Goal: Contribute content

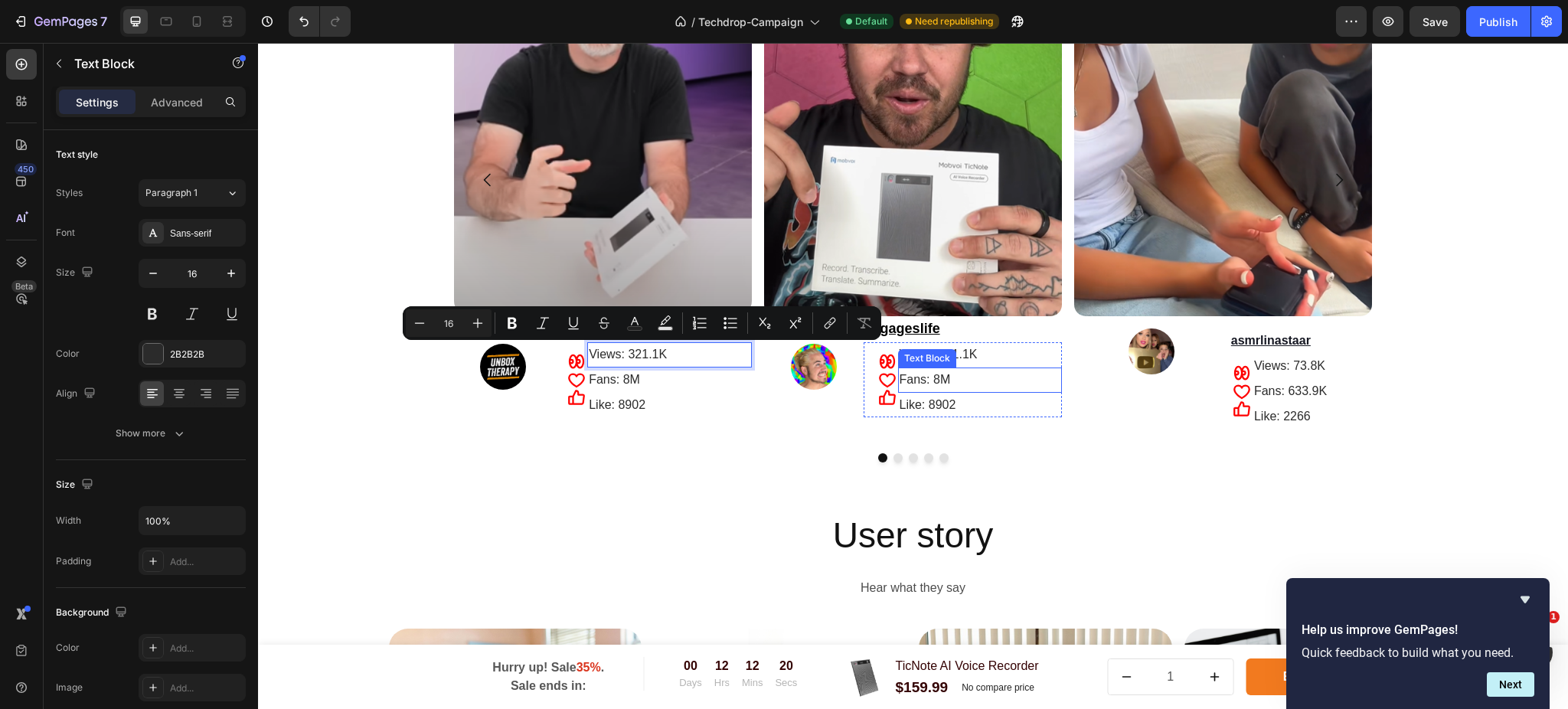
scroll to position [3060, 0]
click at [702, 355] on p "Views: 321.1K" at bounding box center [670, 354] width 162 height 22
drag, startPoint x: 702, startPoint y: 355, endPoint x: 623, endPoint y: 349, distance: 79.2
click at [623, 349] on p "Views: 321.1K" at bounding box center [670, 354] width 162 height 22
drag, startPoint x: 673, startPoint y: 355, endPoint x: 621, endPoint y: 363, distance: 52.6
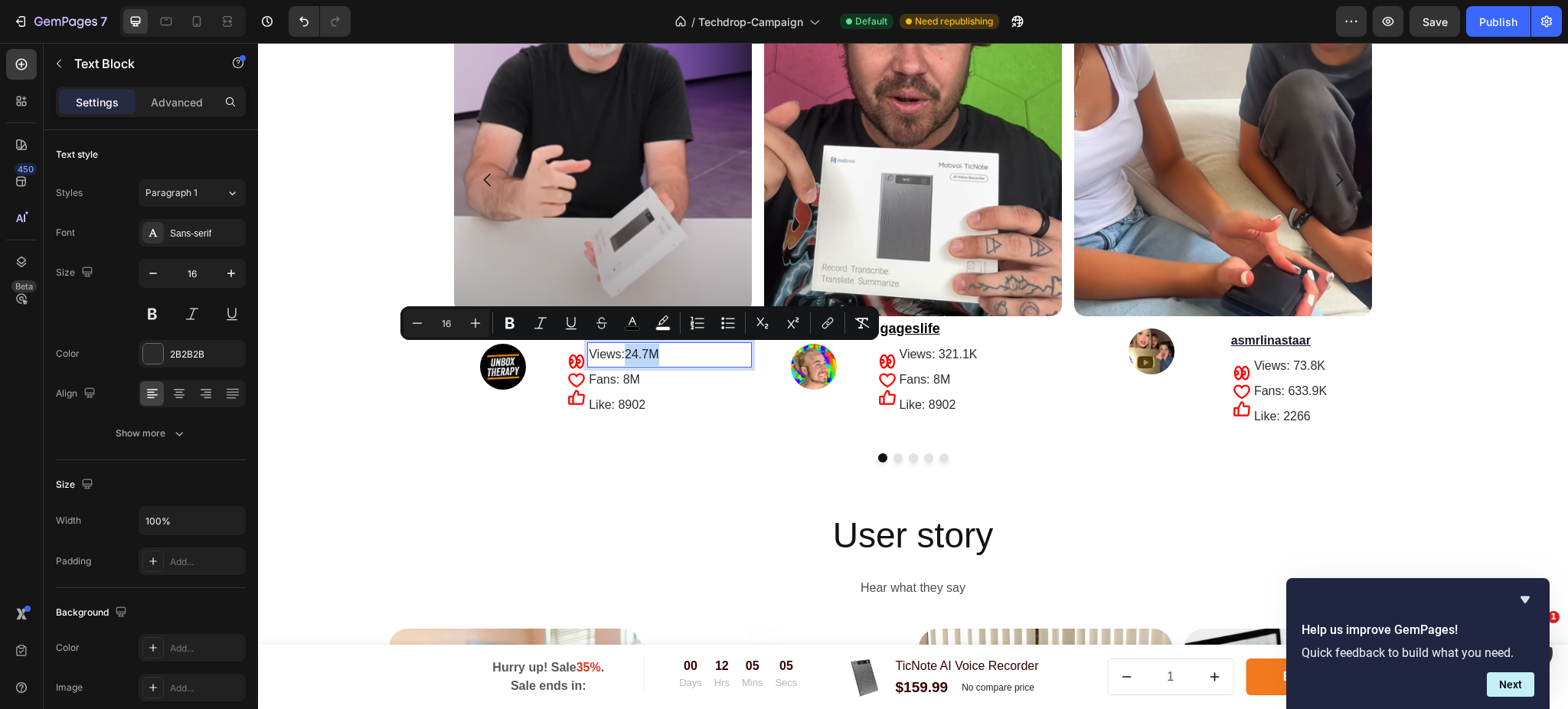
click at [621, 363] on p "Views: 24.7M" at bounding box center [670, 354] width 162 height 22
copy span "24.7M"
click at [650, 373] on p "Fans: 8M" at bounding box center [670, 380] width 162 height 22
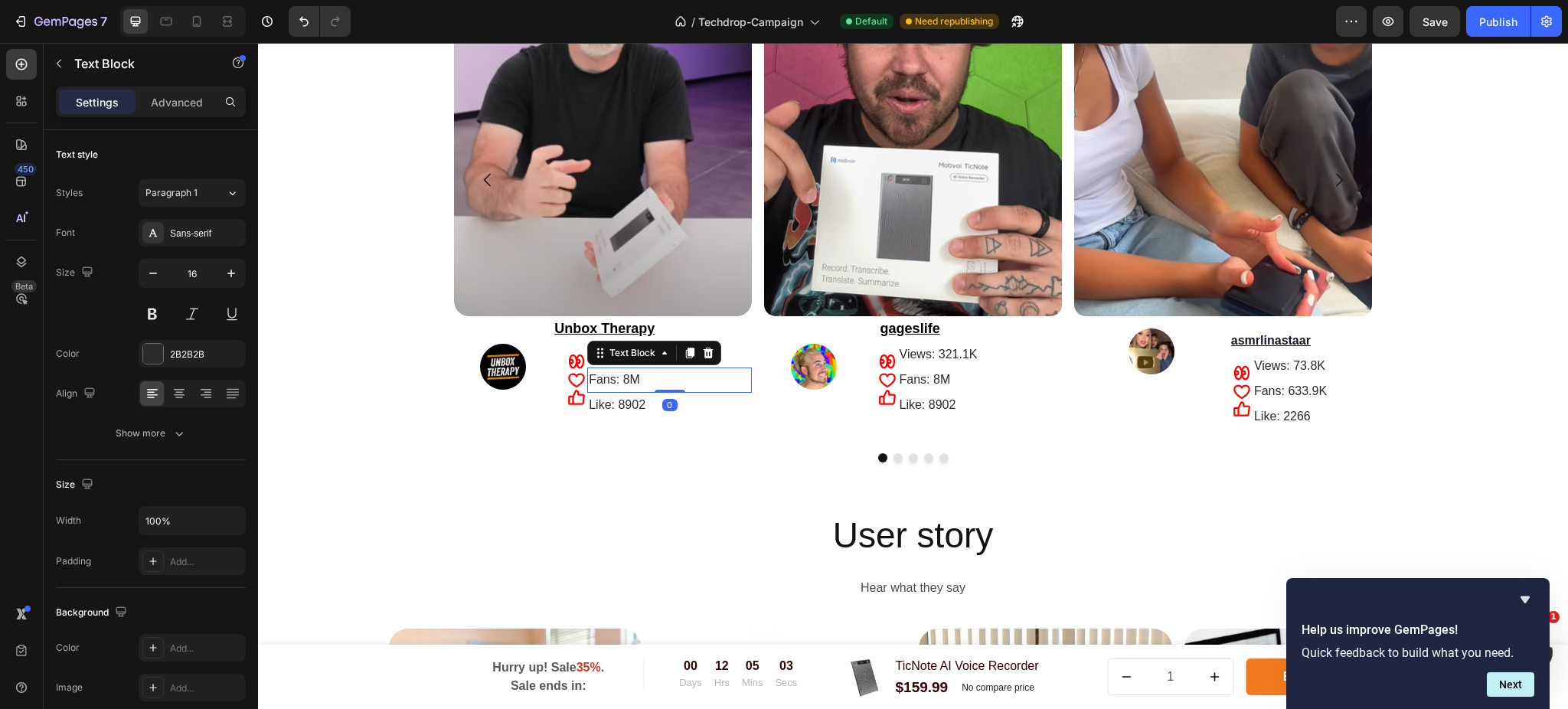
click at [657, 381] on p "Fans: 8M" at bounding box center [670, 380] width 162 height 22
drag, startPoint x: 657, startPoint y: 381, endPoint x: 617, endPoint y: 373, distance: 40.8
click at [617, 373] on p "Fans: 8M" at bounding box center [670, 380] width 162 height 22
click at [653, 358] on span "24.7M" at bounding box center [642, 354] width 34 height 13
drag, startPoint x: 656, startPoint y: 358, endPoint x: 625, endPoint y: 360, distance: 31.1
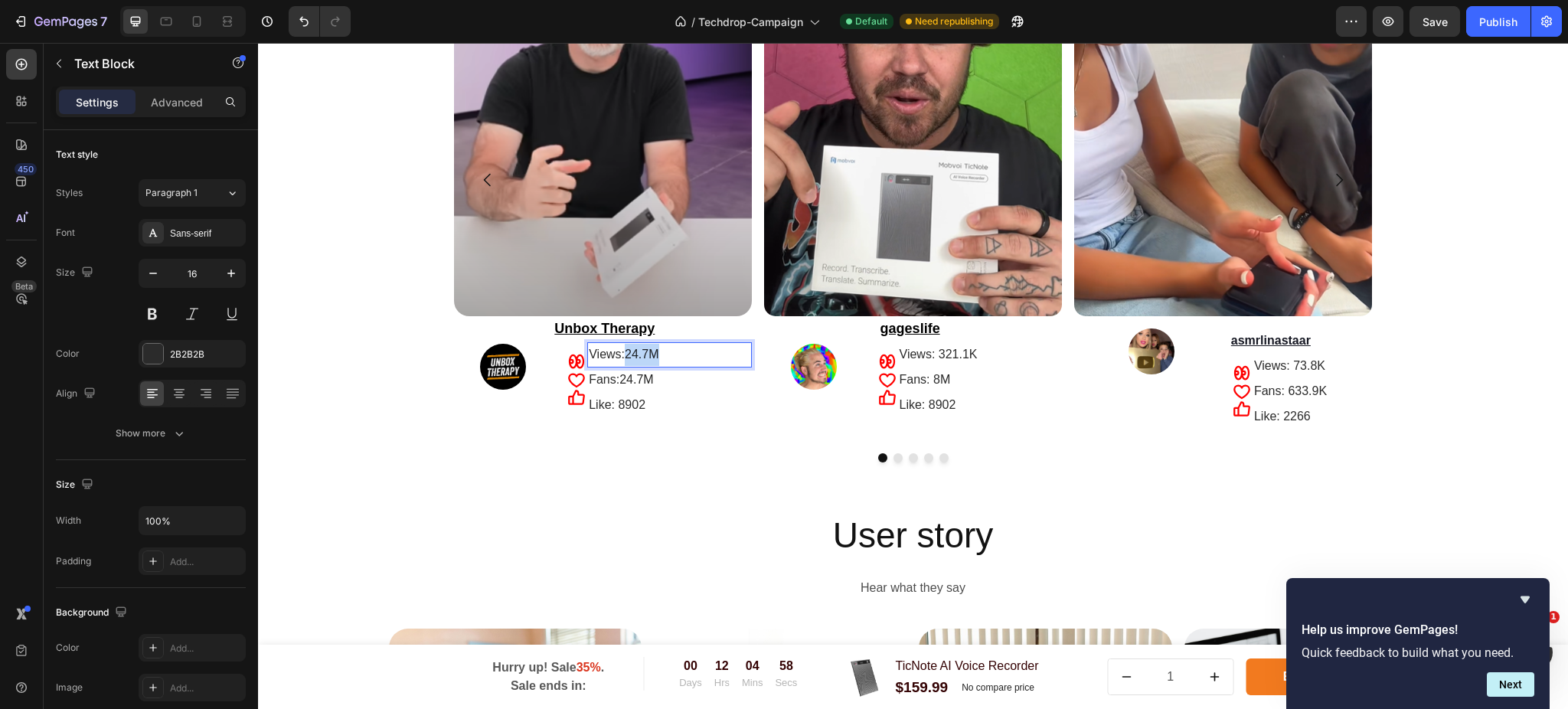
click at [625, 360] on p "Views: 24.7M" at bounding box center [670, 354] width 162 height 22
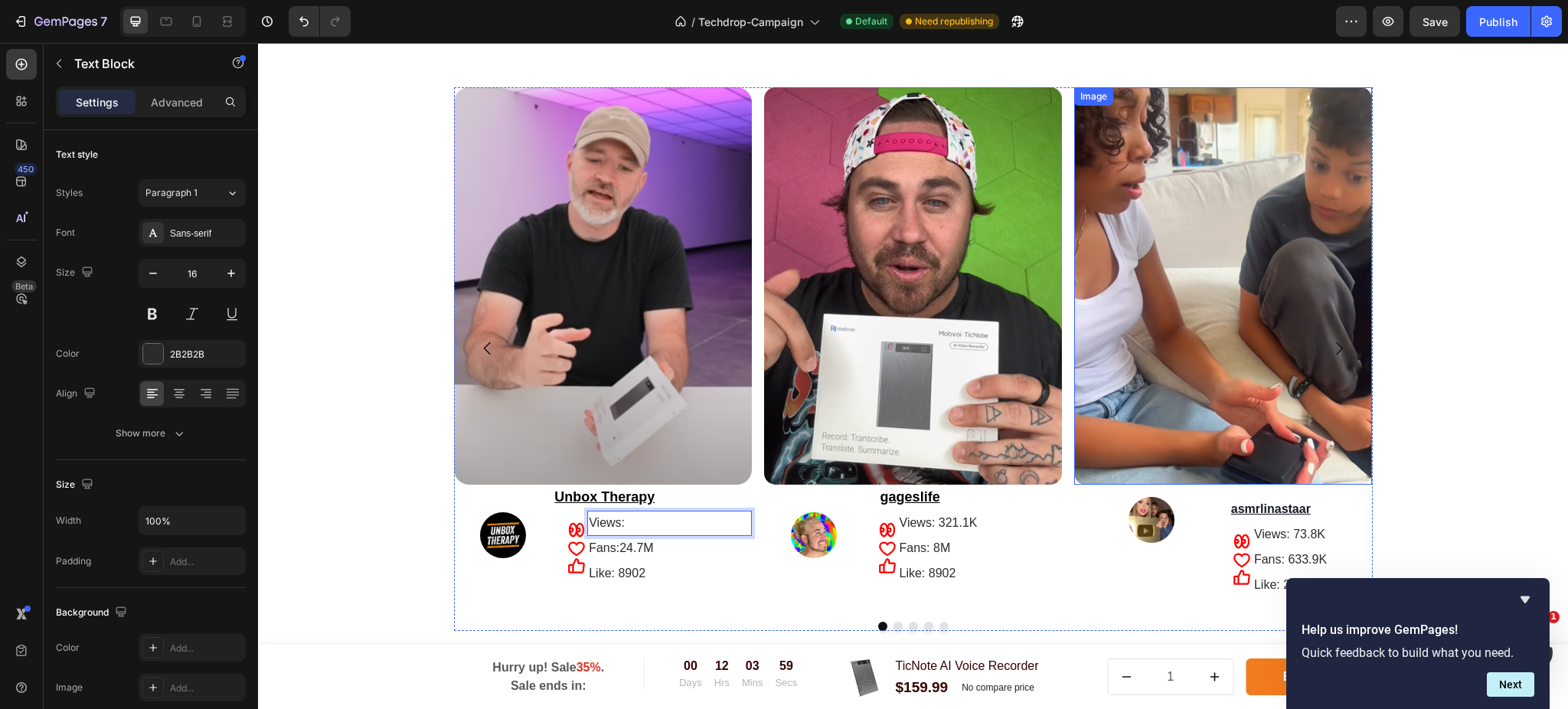
scroll to position [2857, 0]
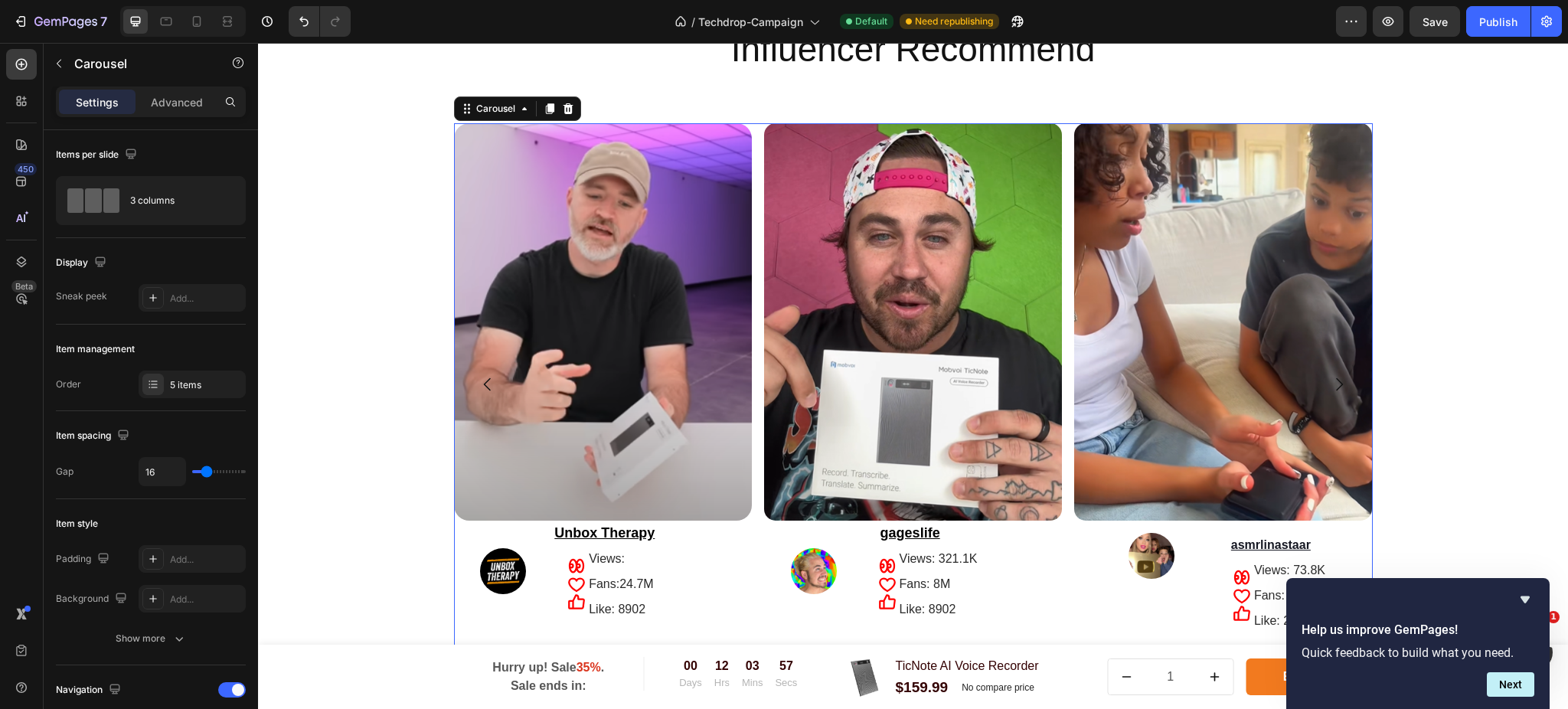
click at [1330, 381] on icon "Carousel Next Arrow" at bounding box center [1339, 384] width 18 height 18
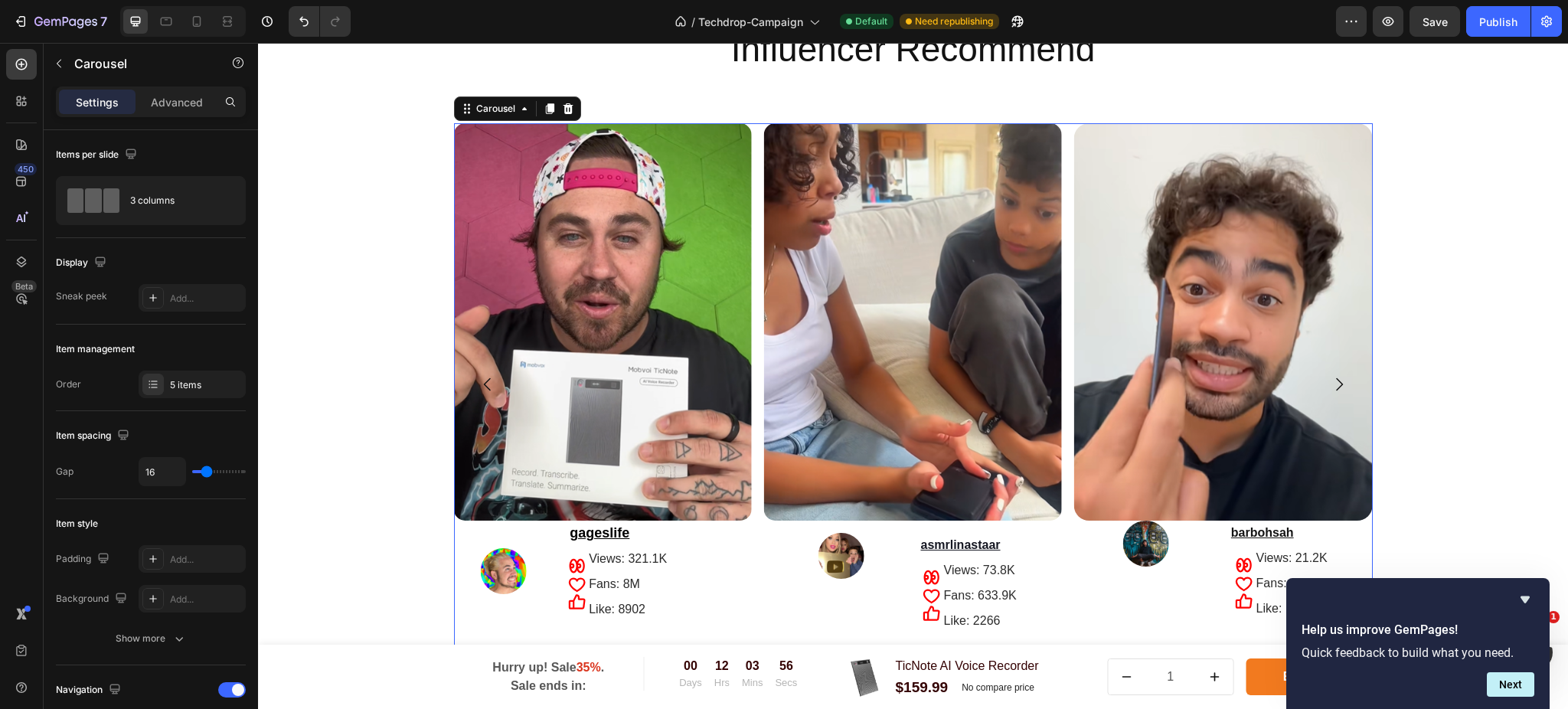
click at [1330, 381] on icon "Carousel Next Arrow" at bounding box center [1339, 384] width 18 height 18
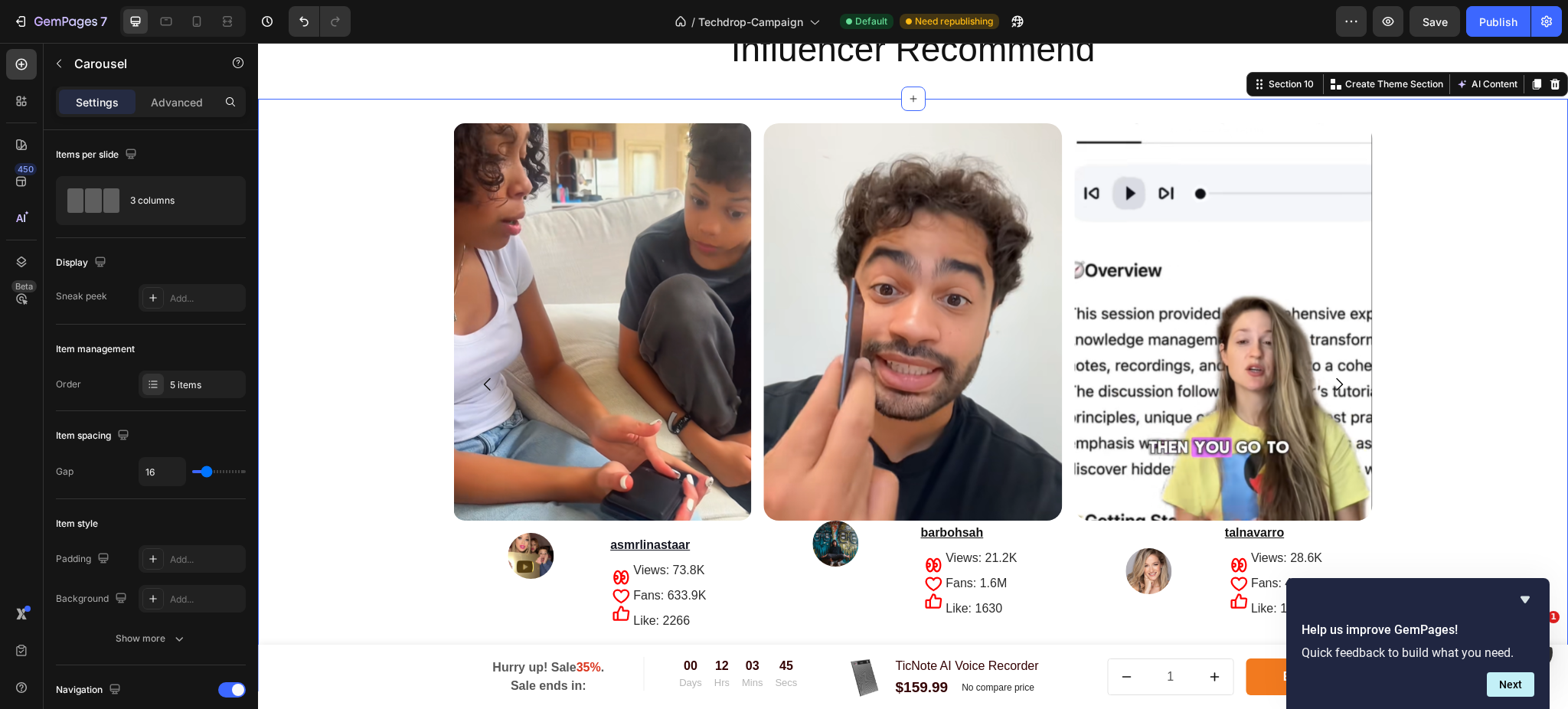
click at [439, 309] on div "Image Image Unbox Therapy Text Block Icon Icon Icon Views: Text Block Fans: 24.…" at bounding box center [912, 394] width 1310 height 543
click at [479, 380] on icon "Carousel Back Arrow" at bounding box center [488, 384] width 18 height 18
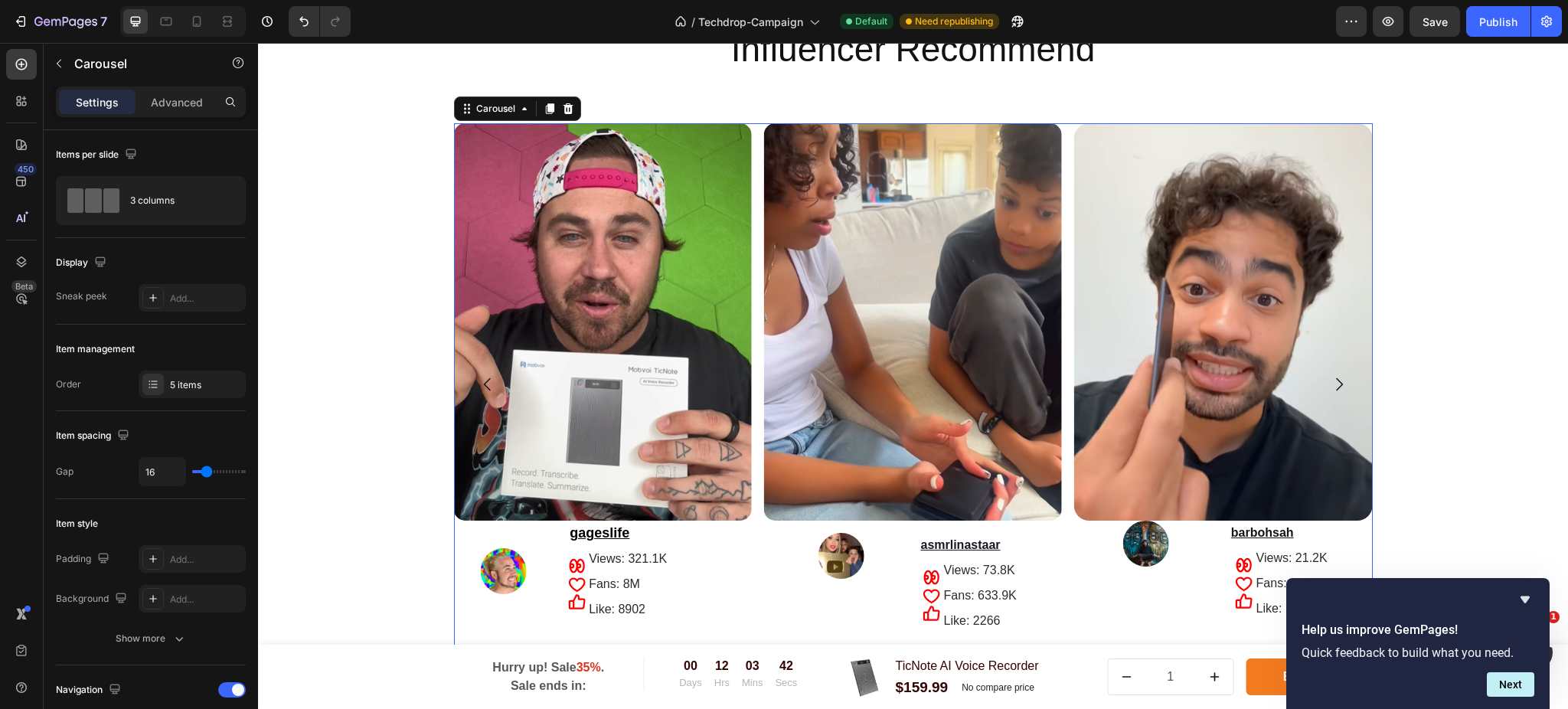
click at [479, 380] on icon "Carousel Back Arrow" at bounding box center [488, 384] width 18 height 18
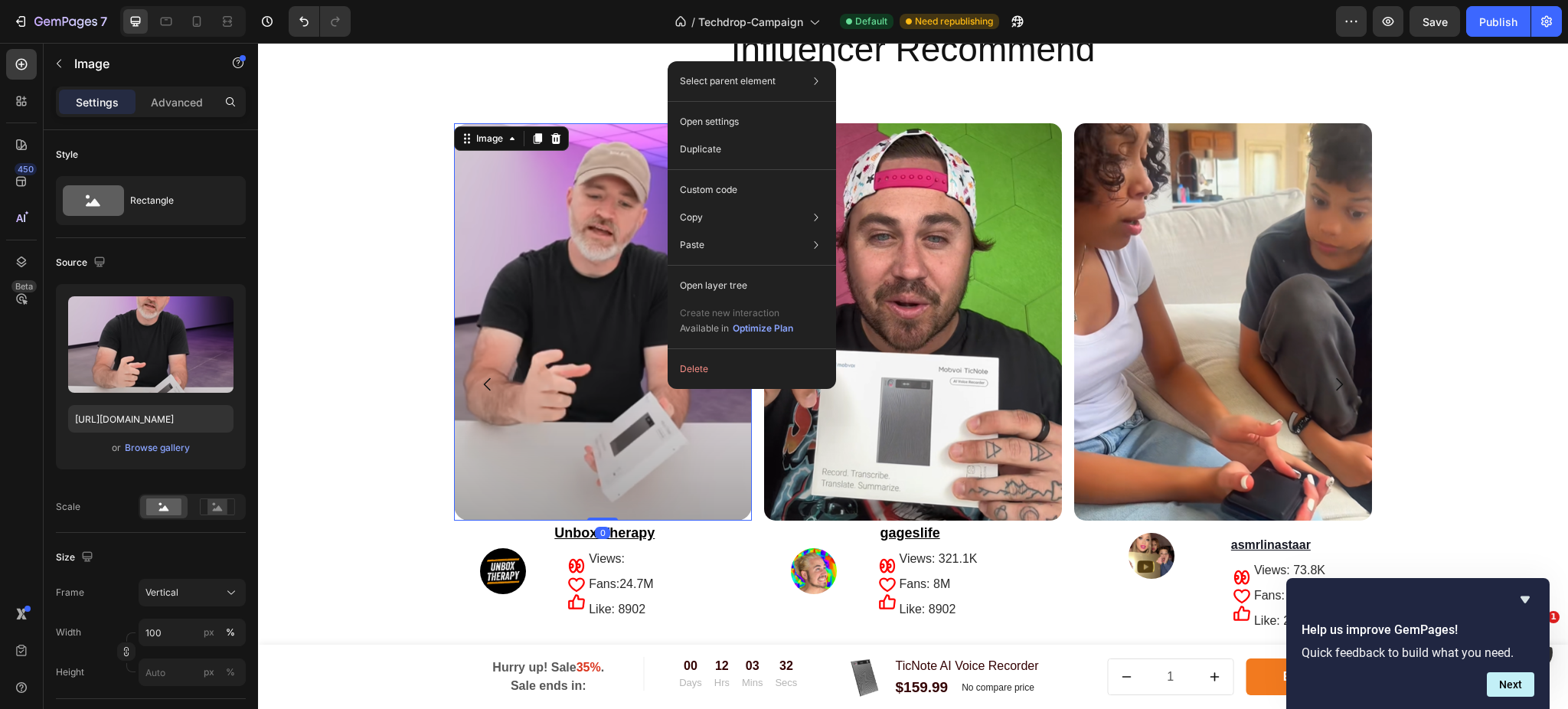
click at [636, 428] on img at bounding box center [603, 321] width 298 height 397
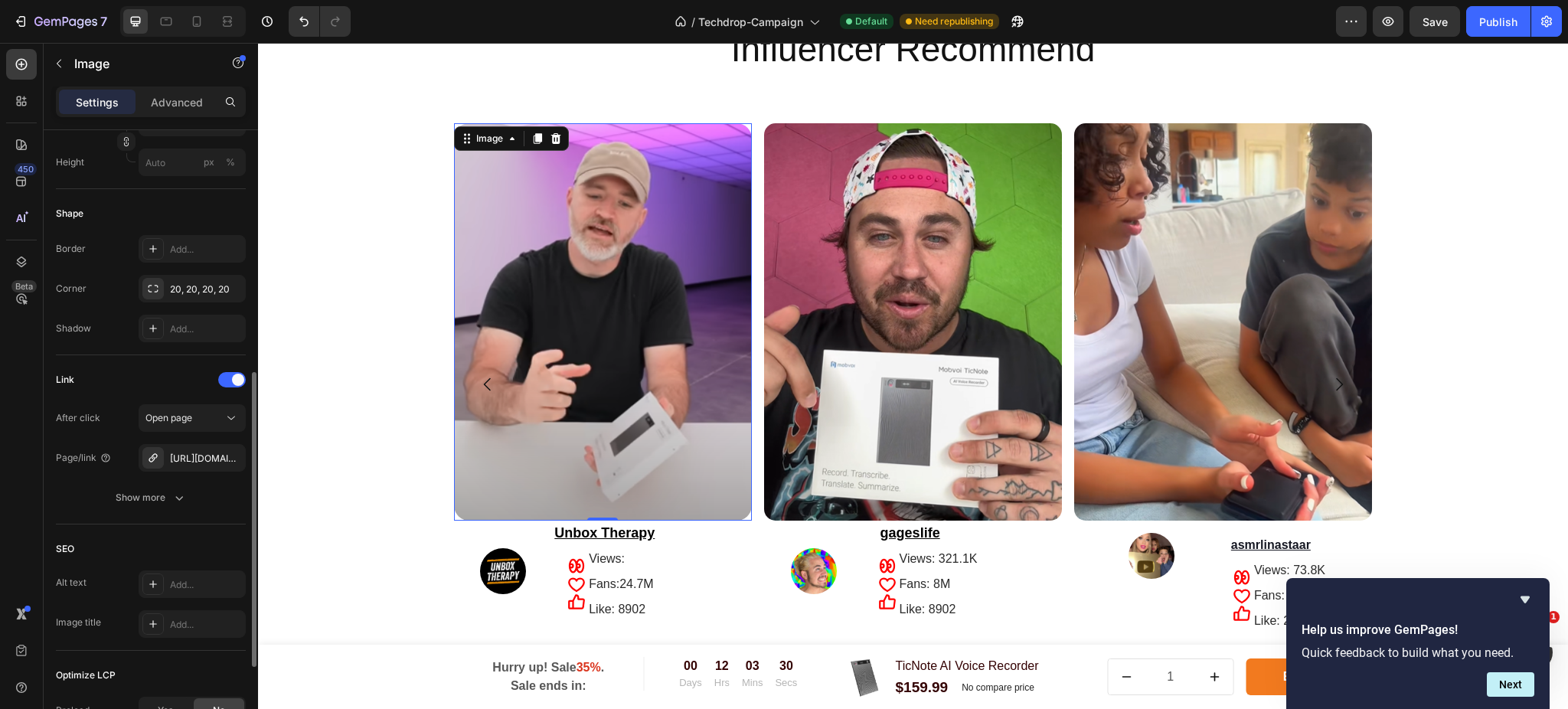
scroll to position [690, 0]
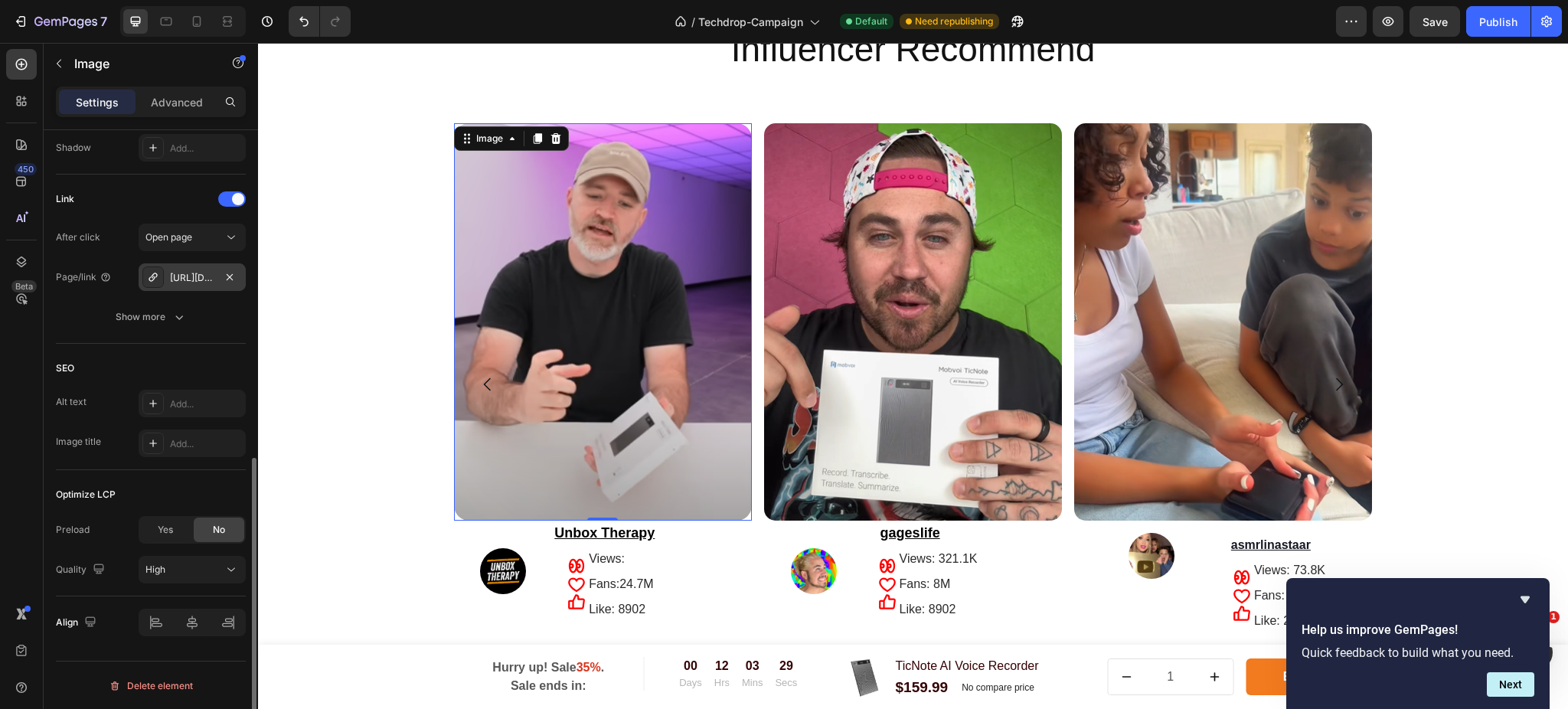
click at [203, 271] on div "[URL][DOMAIN_NAME]" at bounding box center [191, 277] width 44 height 13
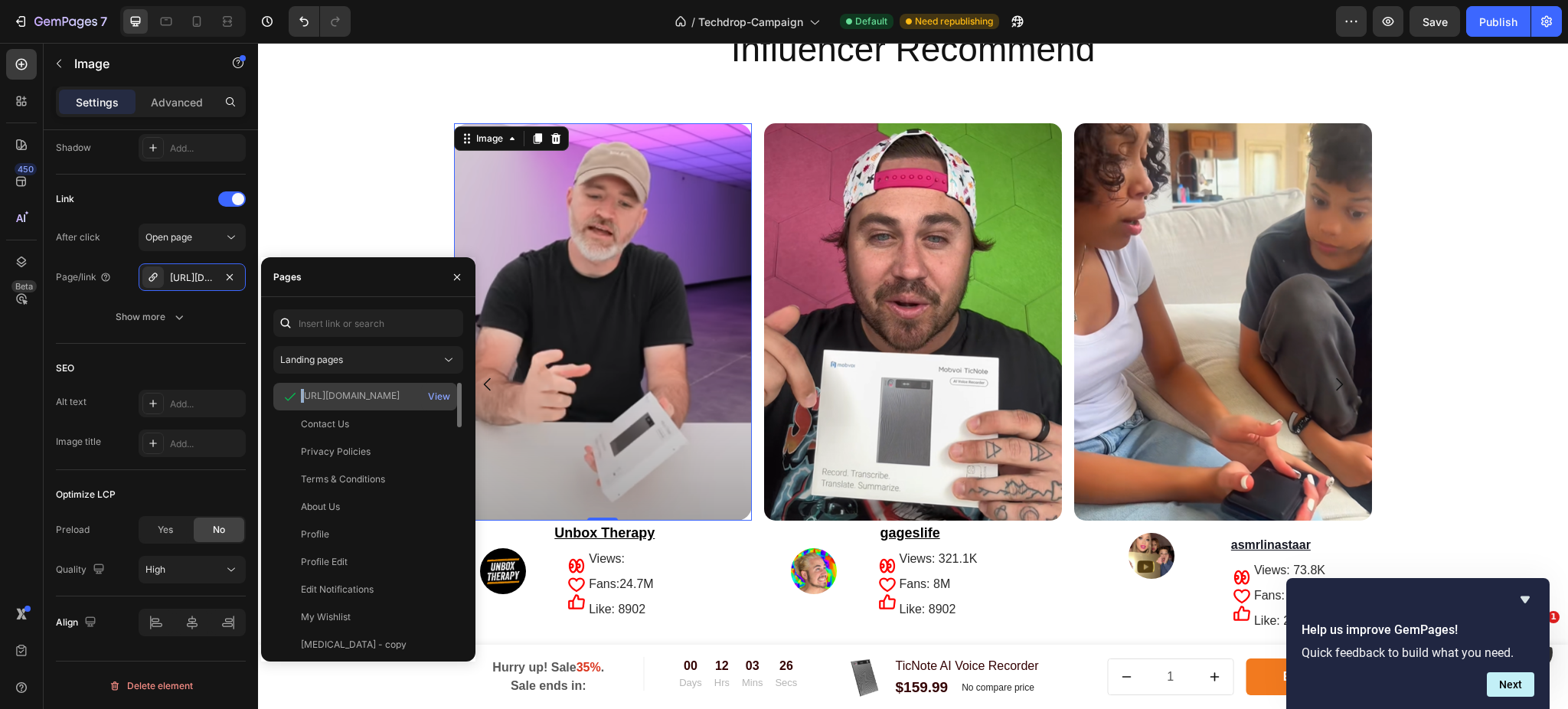
drag, startPoint x: 348, startPoint y: 399, endPoint x: 304, endPoint y: 392, distance: 44.6
click at [304, 392] on div "[URL][DOMAIN_NAME]" at bounding box center [350, 395] width 99 height 13
click at [441, 392] on div "View" at bounding box center [439, 396] width 22 height 13
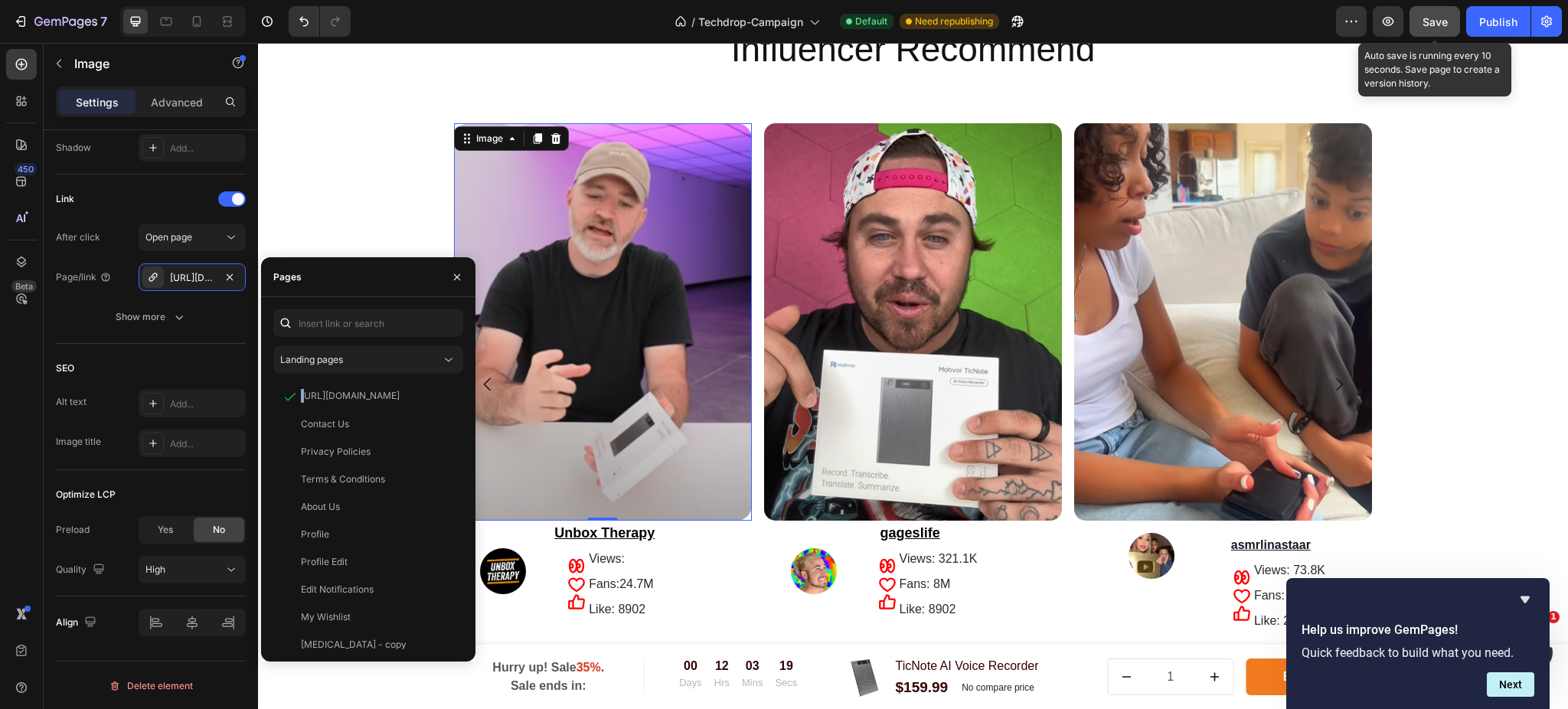
click at [1423, 29] on div "Save" at bounding box center [1435, 22] width 25 height 16
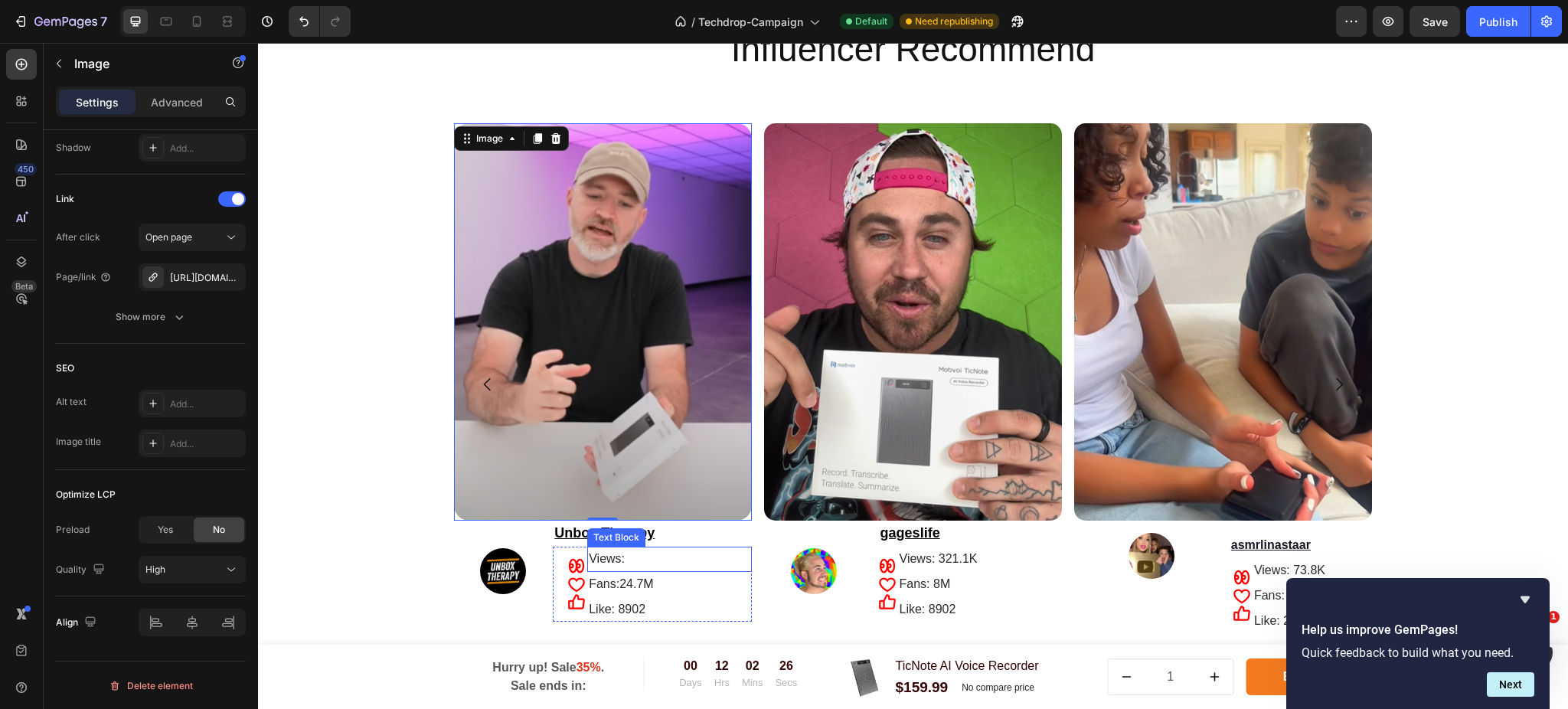
click at [674, 554] on p "Views:" at bounding box center [670, 558] width 162 height 22
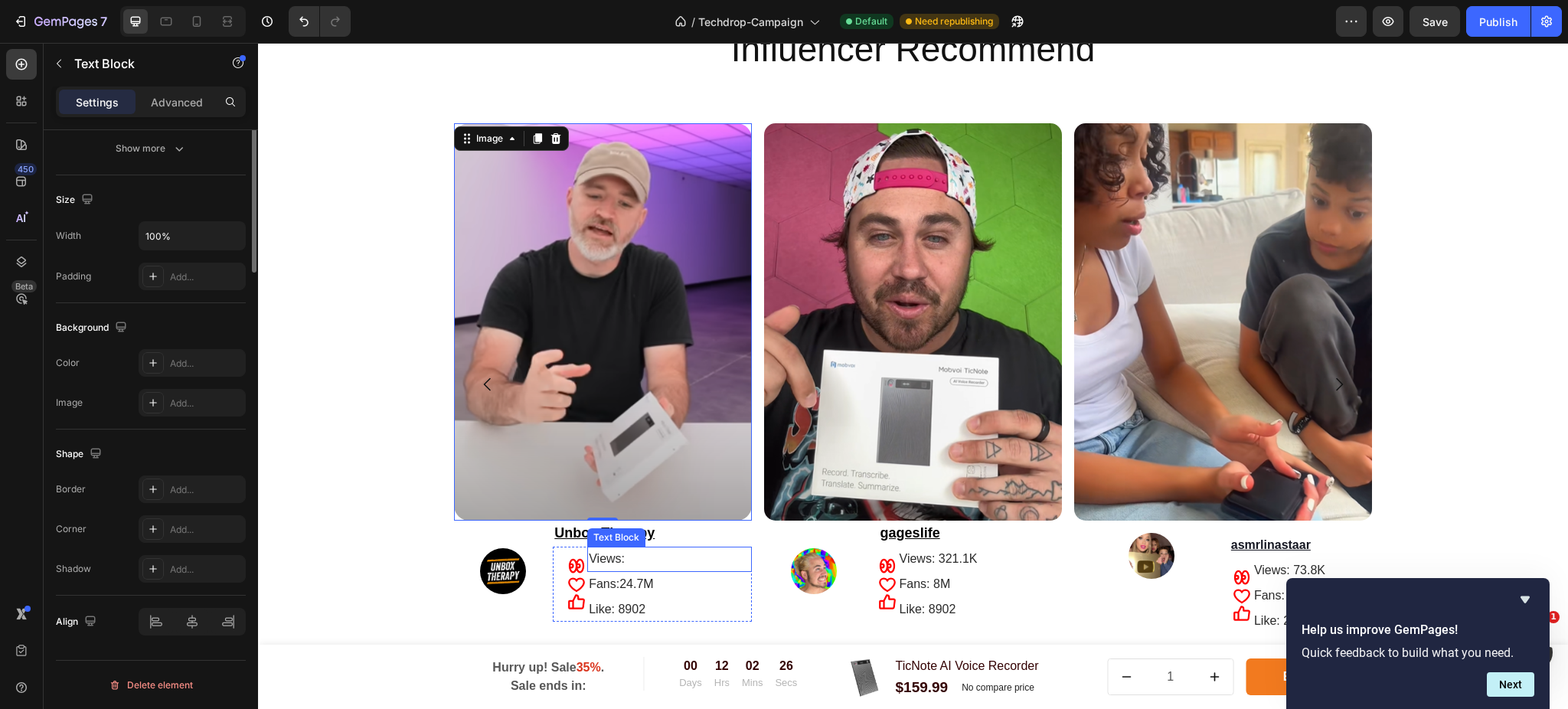
scroll to position [0, 0]
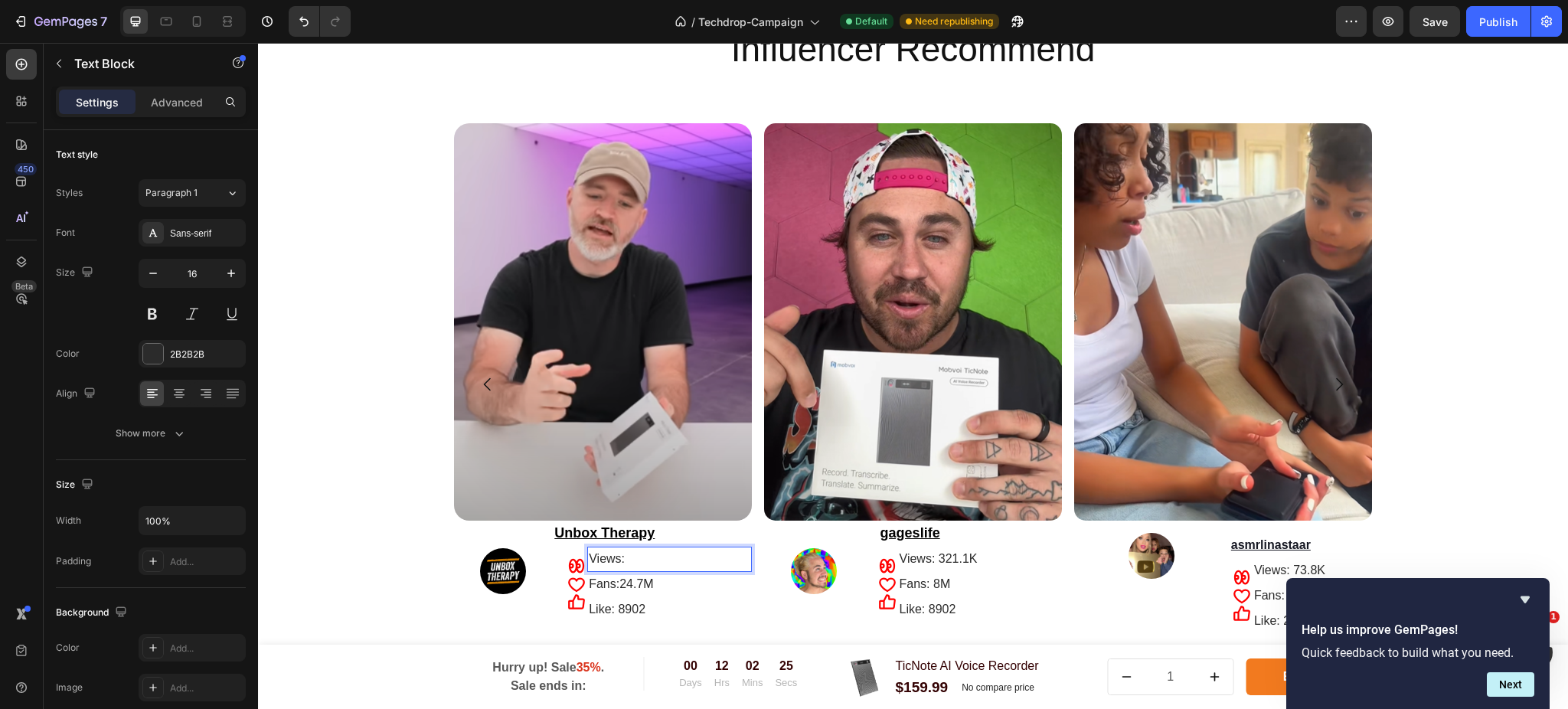
click at [674, 554] on p "Views:" at bounding box center [670, 558] width 162 height 22
click at [666, 592] on p "Fans: 24.7M" at bounding box center [670, 584] width 162 height 22
click at [780, 620] on div "Image" at bounding box center [814, 571] width 100 height 101
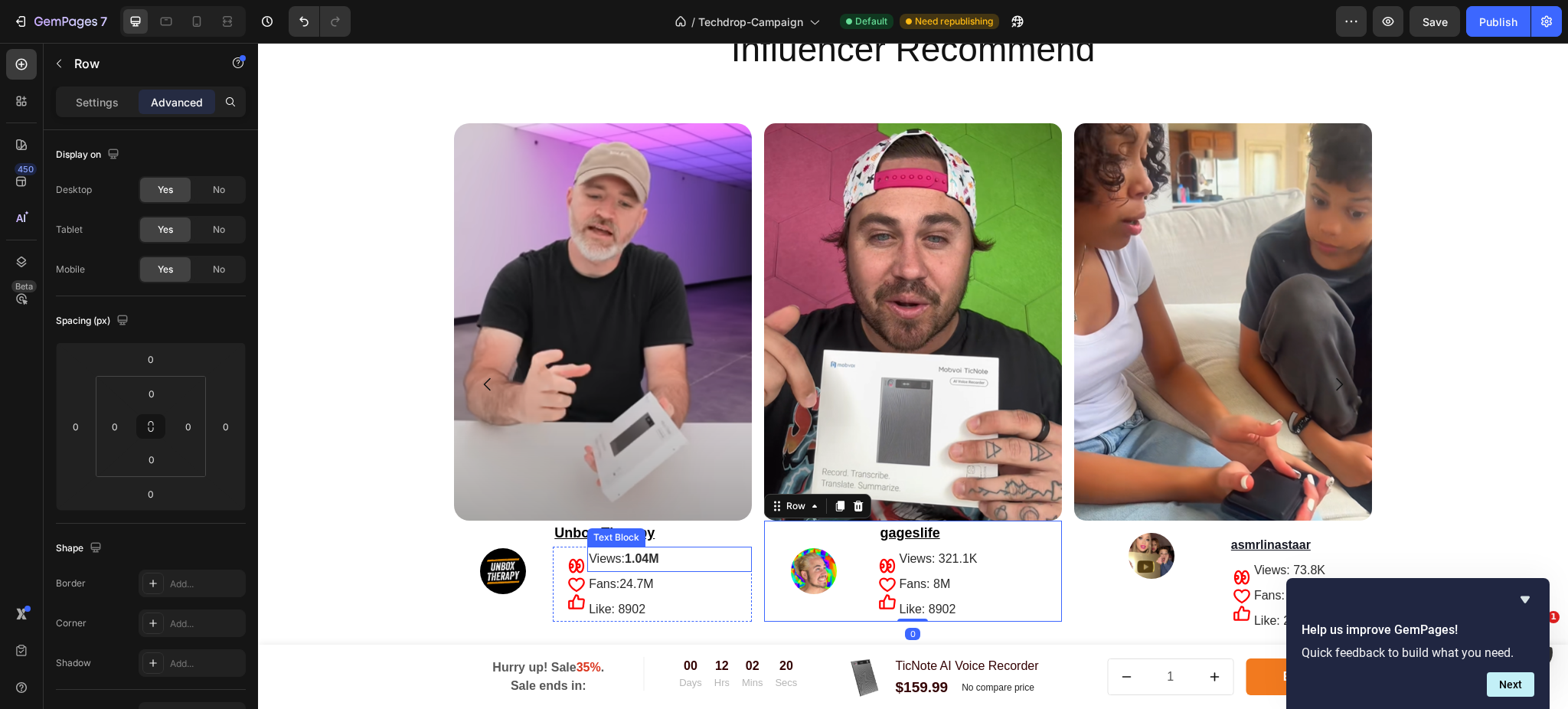
click at [686, 554] on p "Views: 1.04M" at bounding box center [670, 558] width 162 height 22
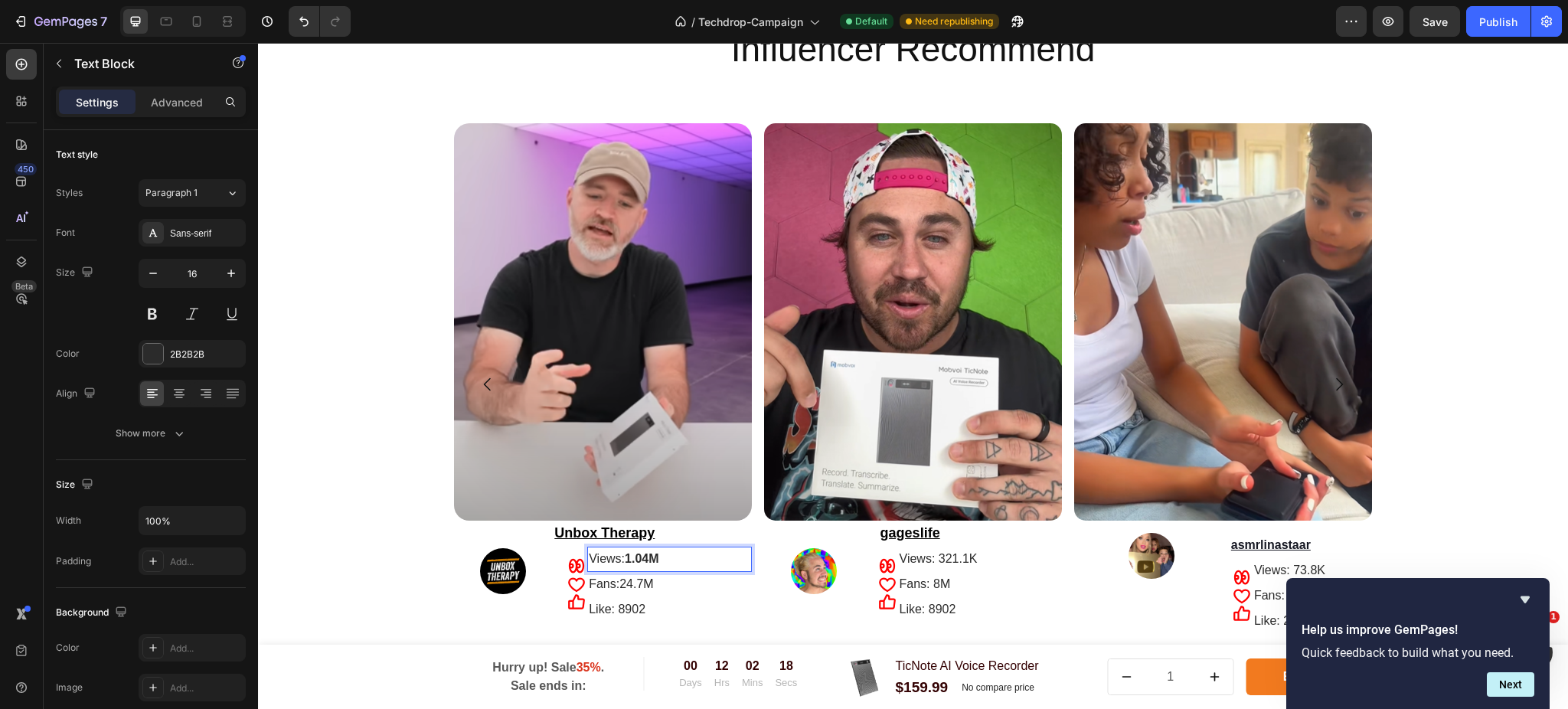
click at [668, 552] on p "Views: 1.04M" at bounding box center [670, 558] width 162 height 22
click at [670, 556] on p "Views: 1.04M" at bounding box center [670, 558] width 162 height 22
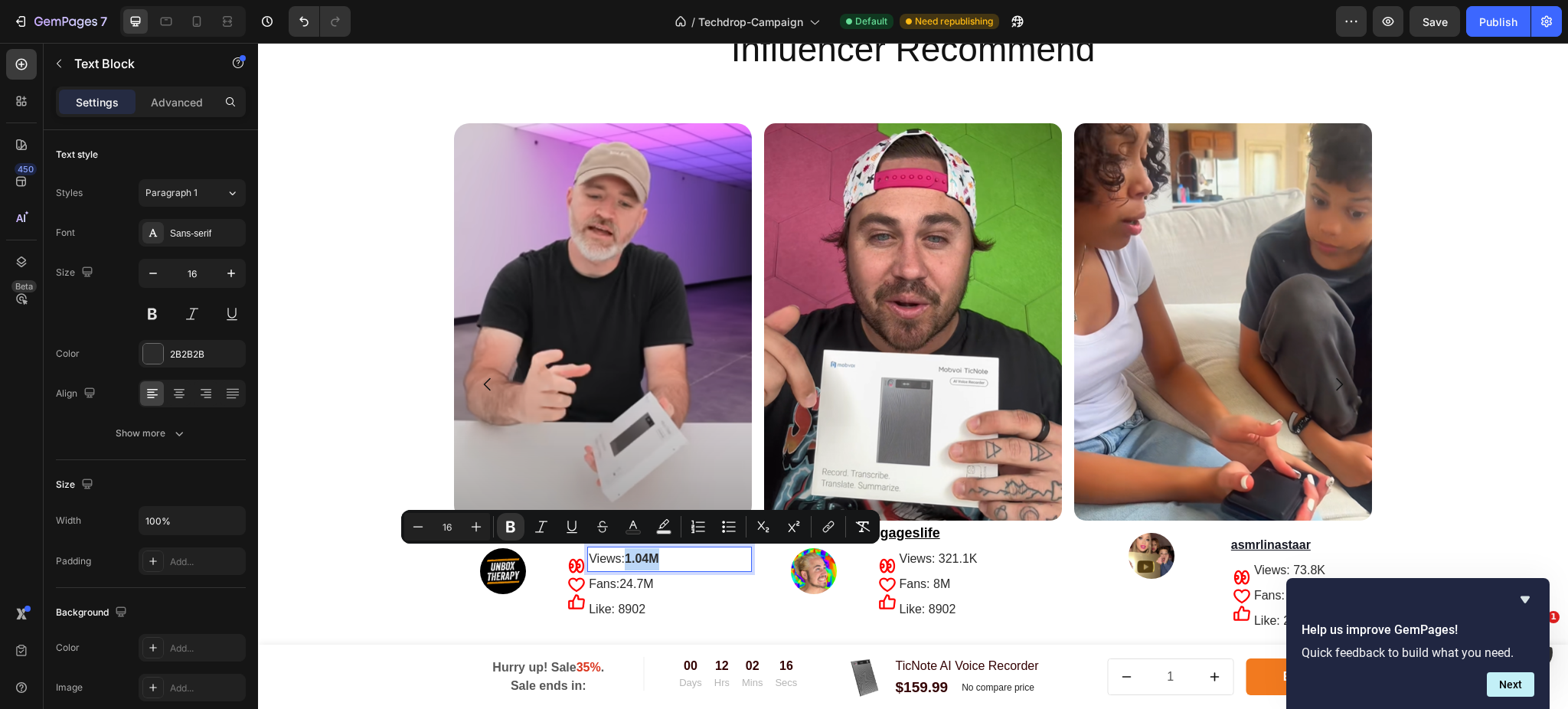
drag, startPoint x: 651, startPoint y: 558, endPoint x: 622, endPoint y: 564, distance: 29.6
click at [622, 564] on p "Views: 1.04M" at bounding box center [670, 558] width 162 height 22
click at [510, 527] on icon "Editor contextual toolbar" at bounding box center [510, 526] width 15 height 15
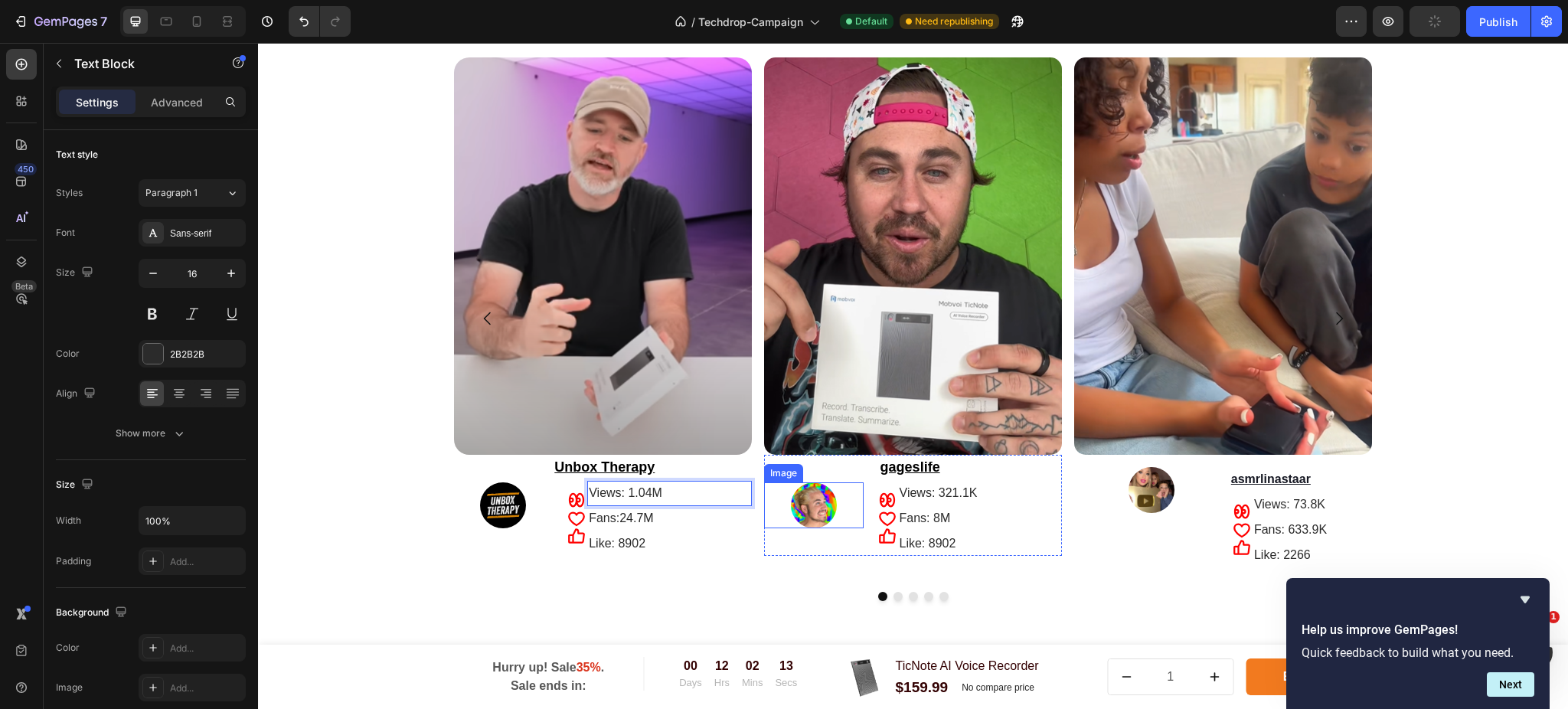
scroll to position [2958, 0]
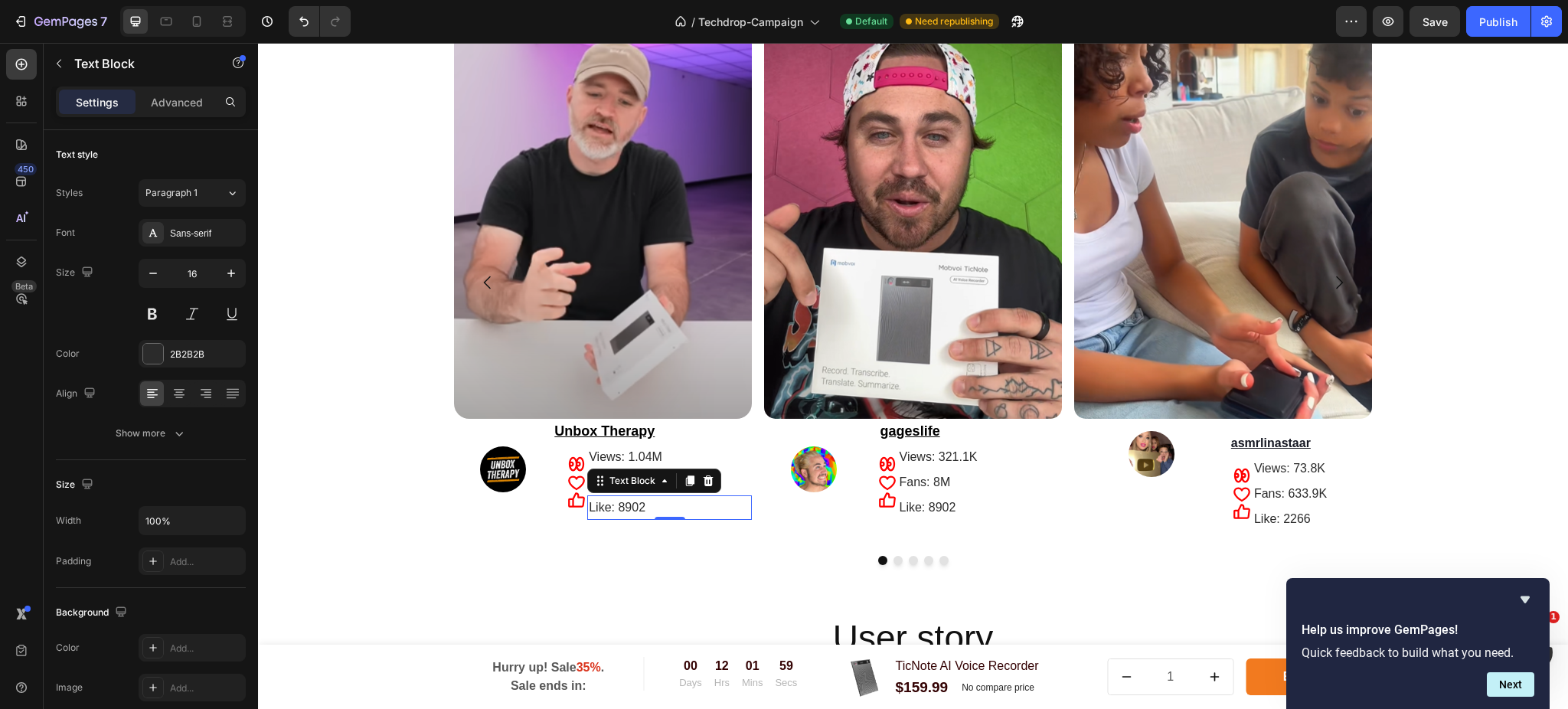
click at [658, 511] on p "Like: 8902" at bounding box center [670, 507] width 162 height 22
click at [659, 506] on p "Like: 8902" at bounding box center [670, 507] width 162 height 22
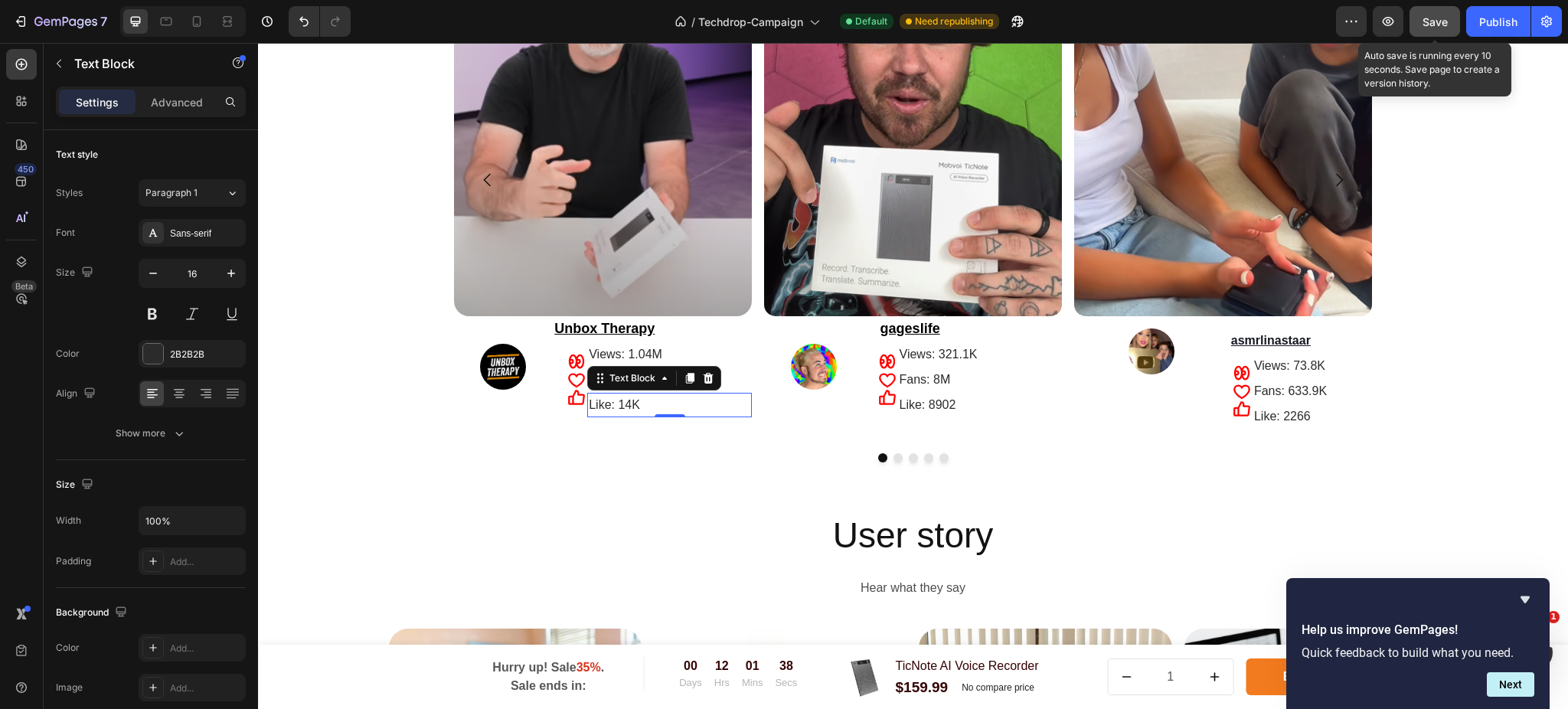
click at [1450, 22] on button "Save" at bounding box center [1435, 22] width 50 height 31
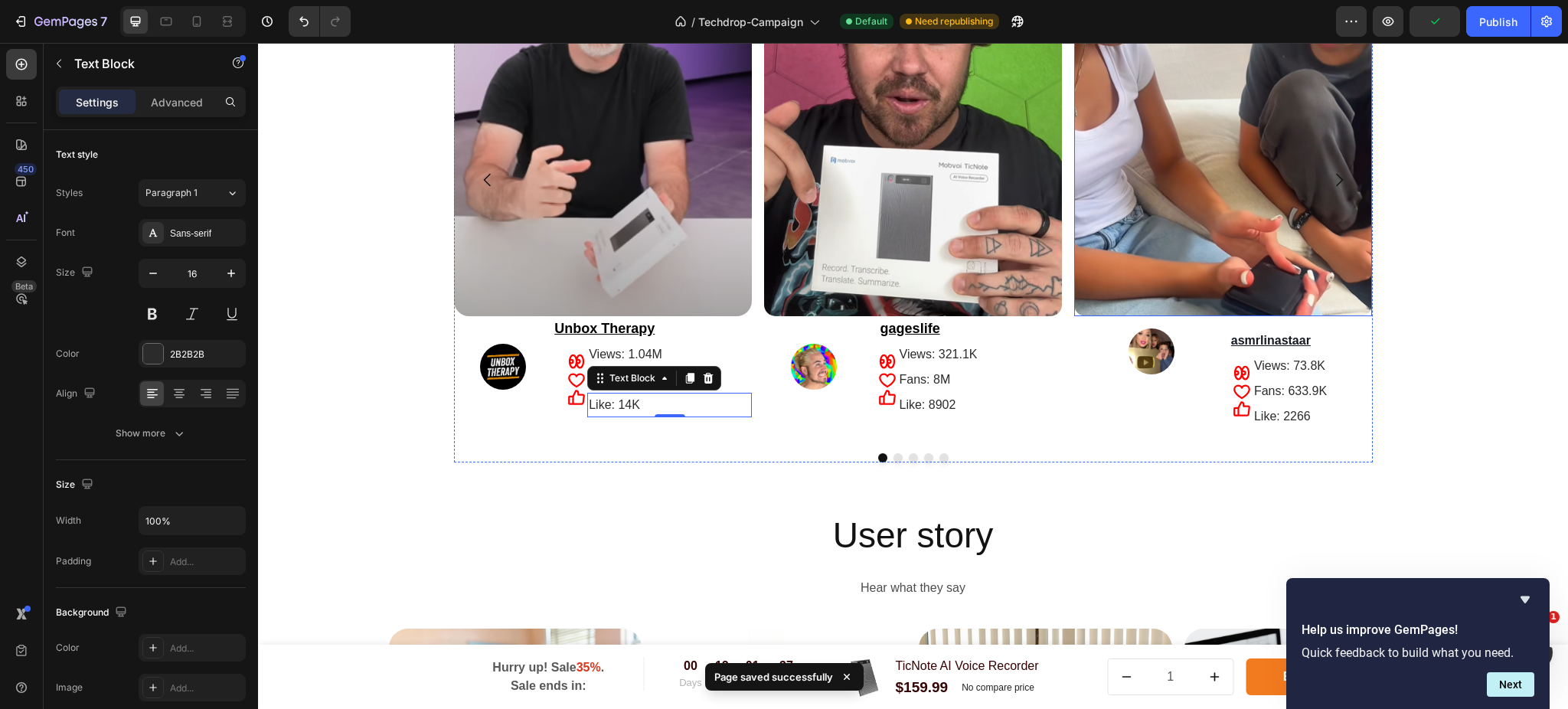
scroll to position [2958, 0]
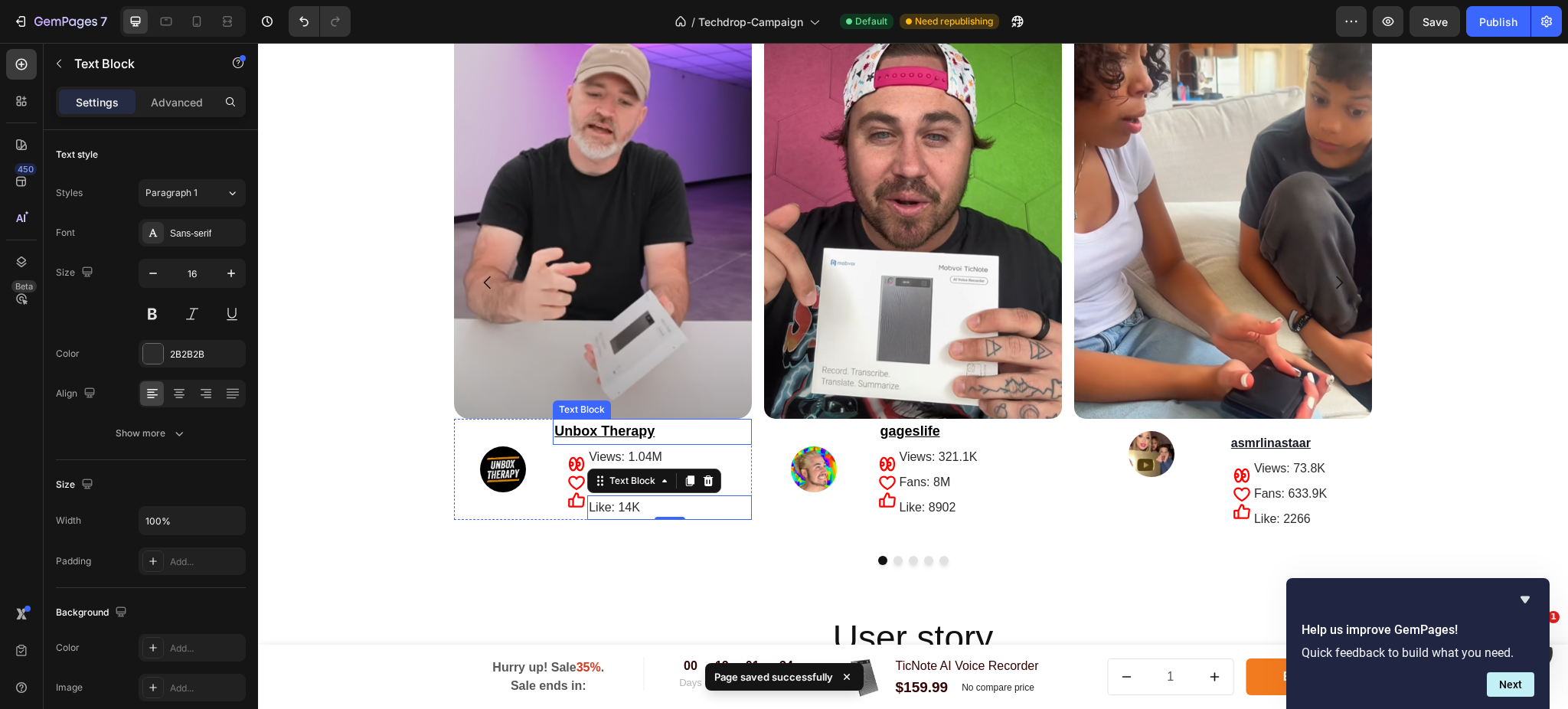
click at [663, 430] on p "Unbox Therapy" at bounding box center [652, 432] width 196 height 23
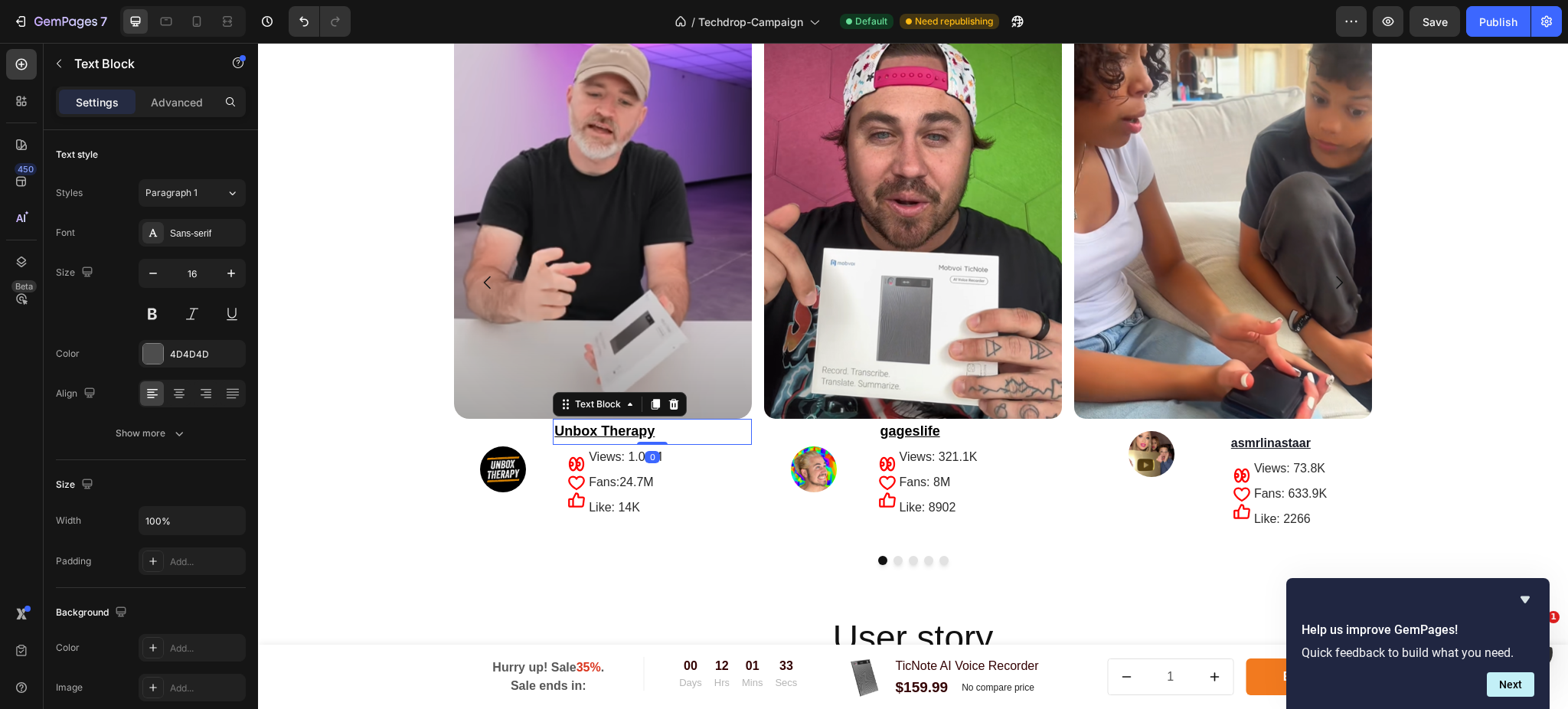
click at [636, 427] on u "Unbox Therapy" at bounding box center [604, 430] width 101 height 15
click at [1498, 20] on div "Publish" at bounding box center [1498, 22] width 39 height 16
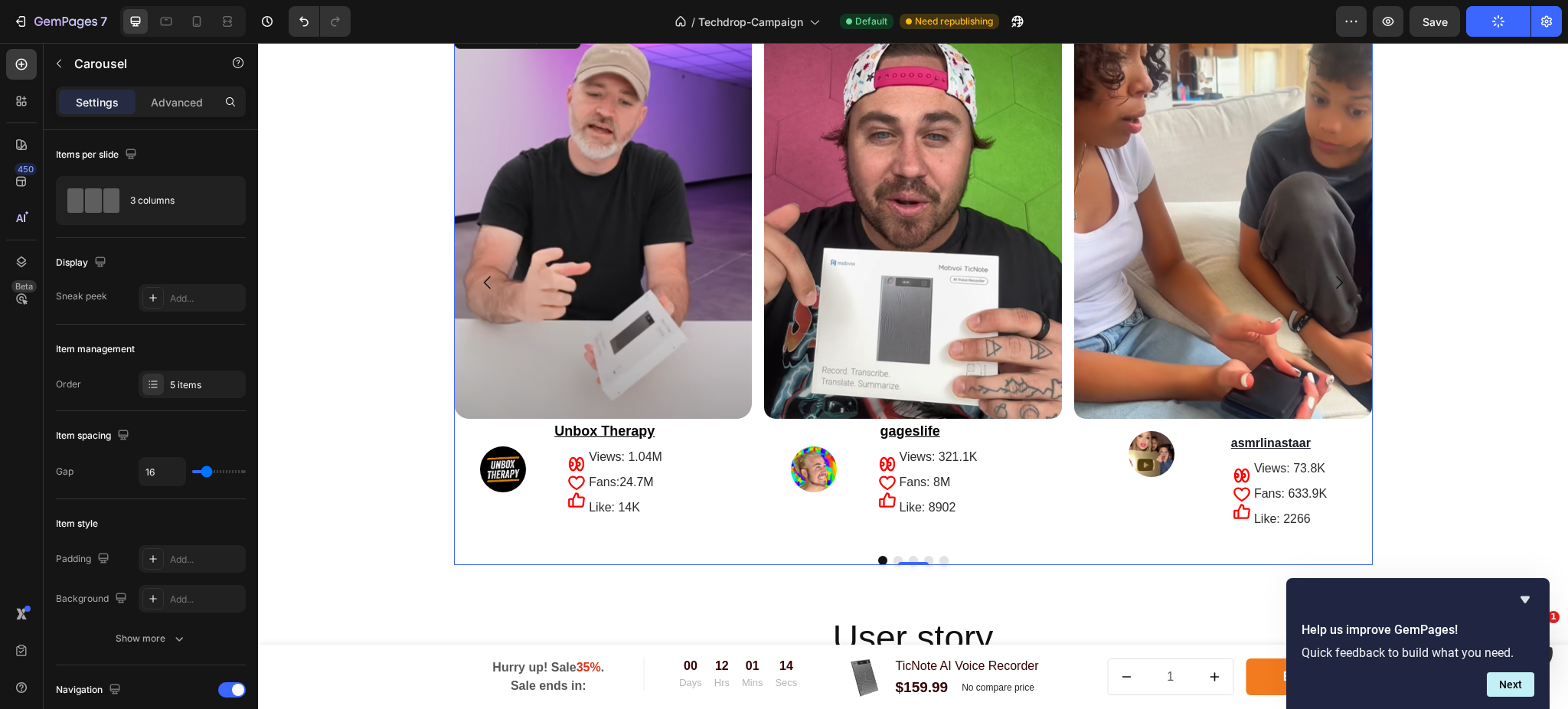
click at [1332, 289] on icon "Carousel Next Arrow" at bounding box center [1339, 282] width 18 height 18
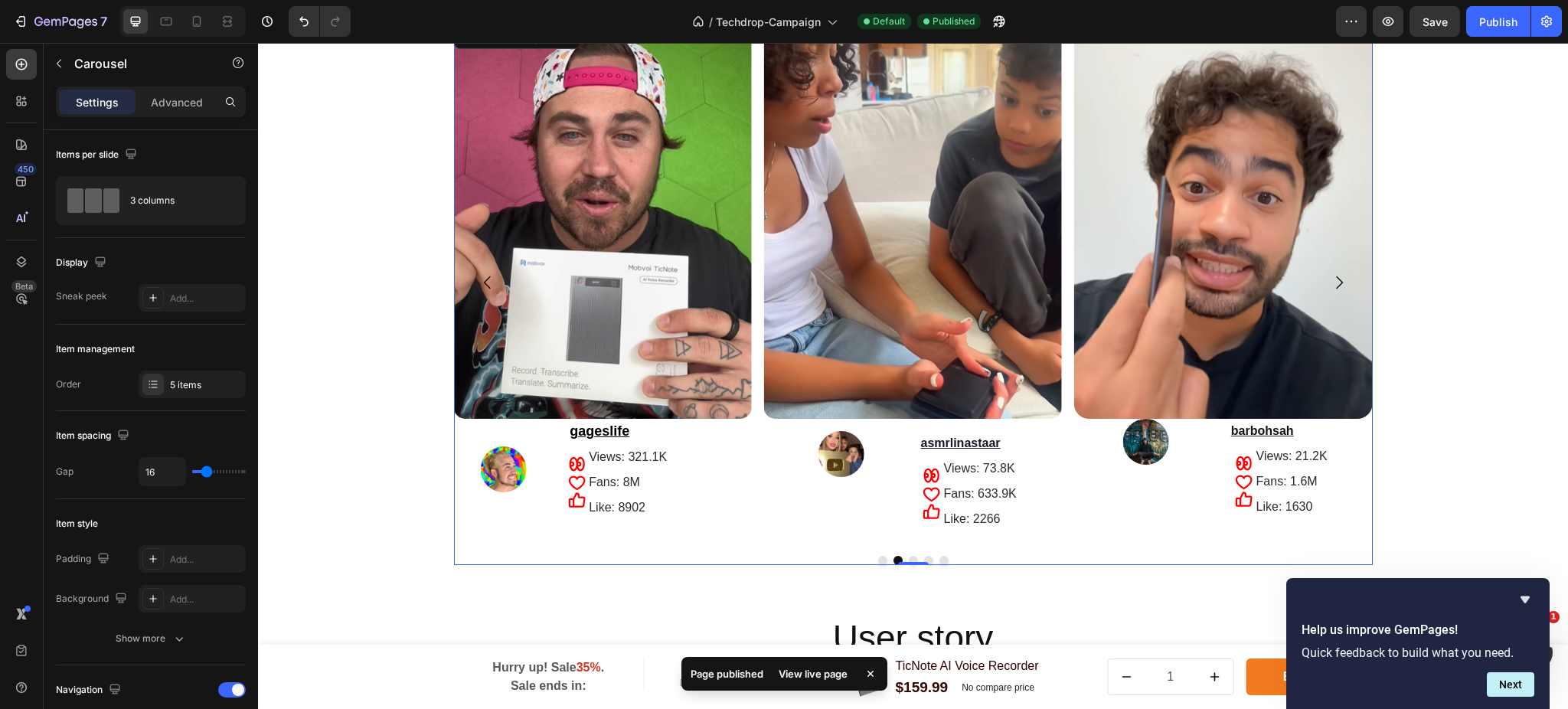
click at [1330, 284] on icon "Carousel Next Arrow" at bounding box center [1339, 282] width 18 height 18
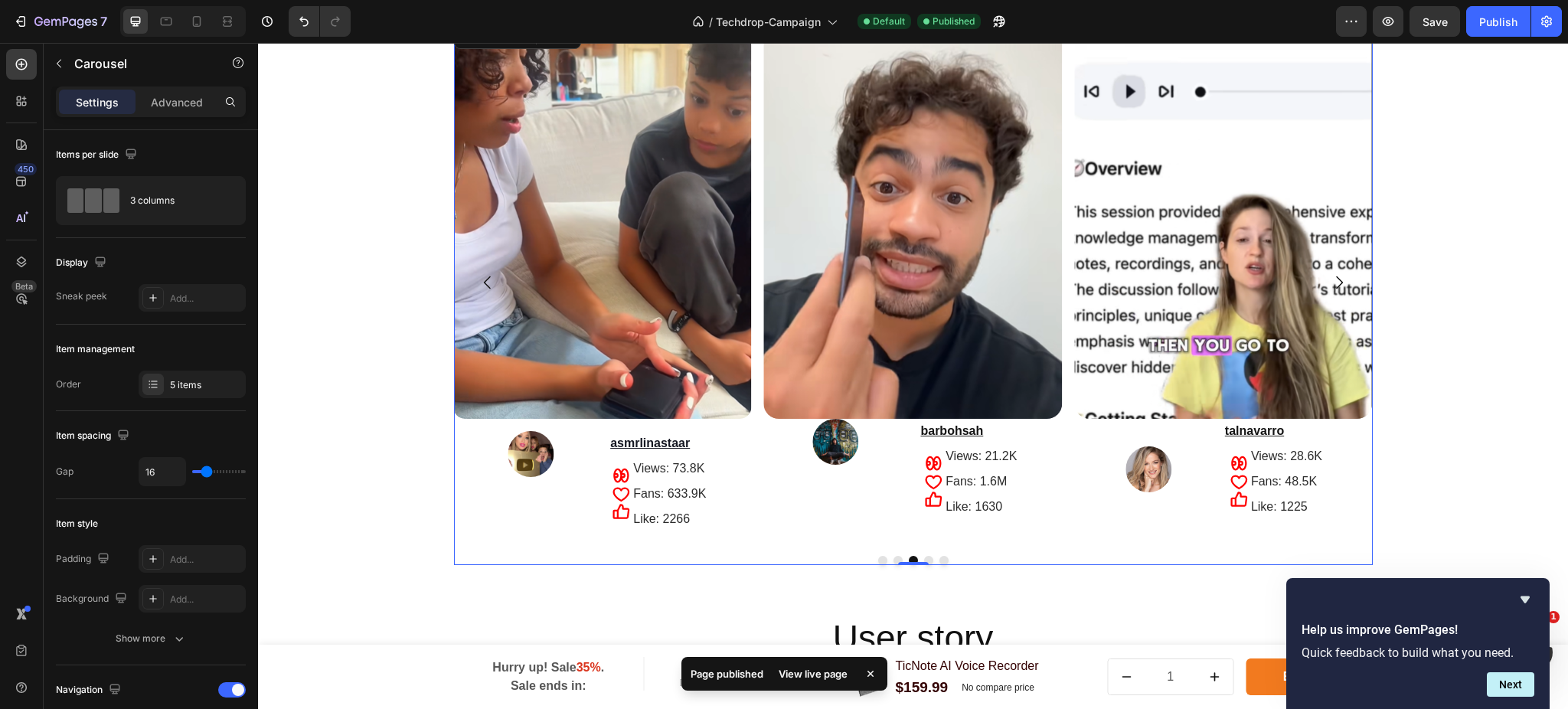
click at [1330, 284] on icon "Carousel Next Arrow" at bounding box center [1339, 282] width 18 height 18
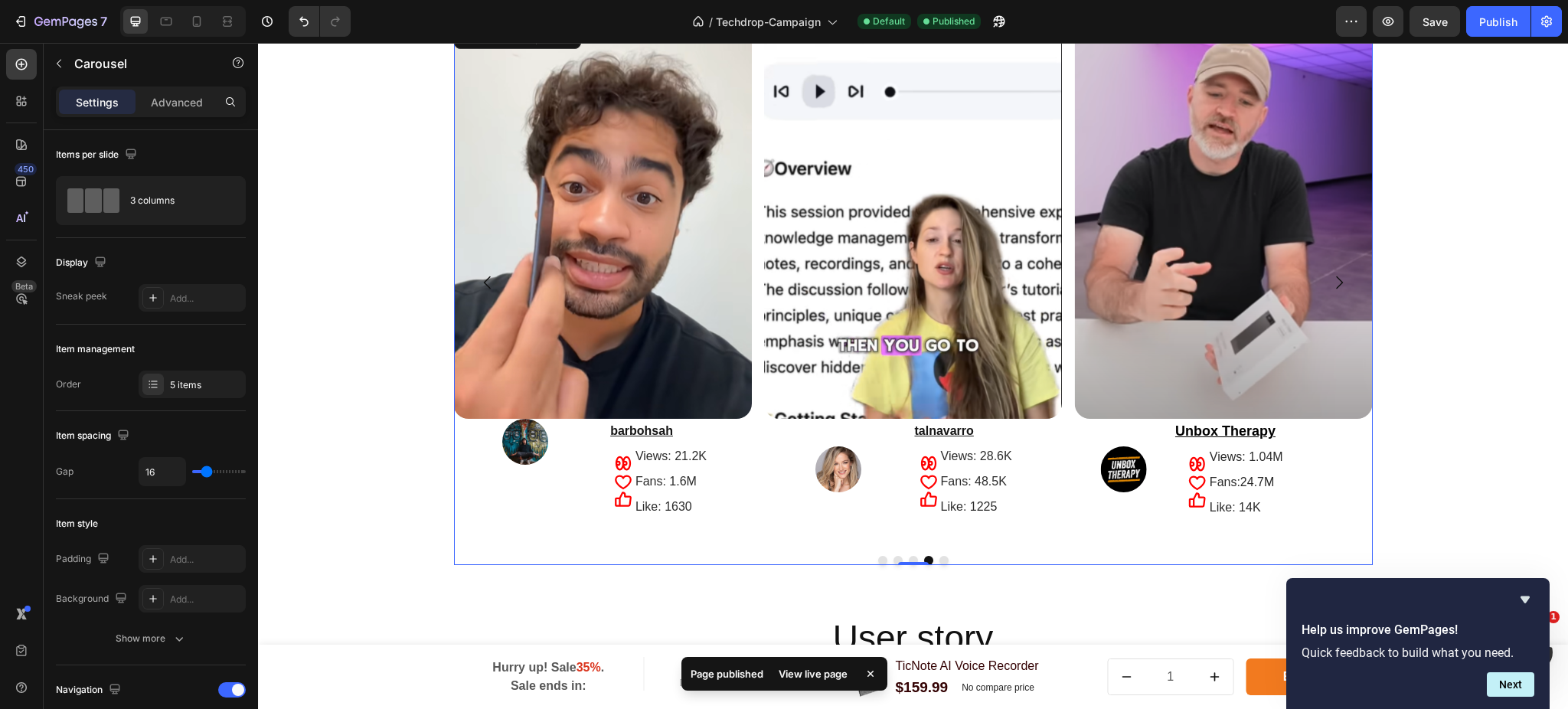
click at [1330, 284] on icon "Carousel Next Arrow" at bounding box center [1339, 282] width 18 height 18
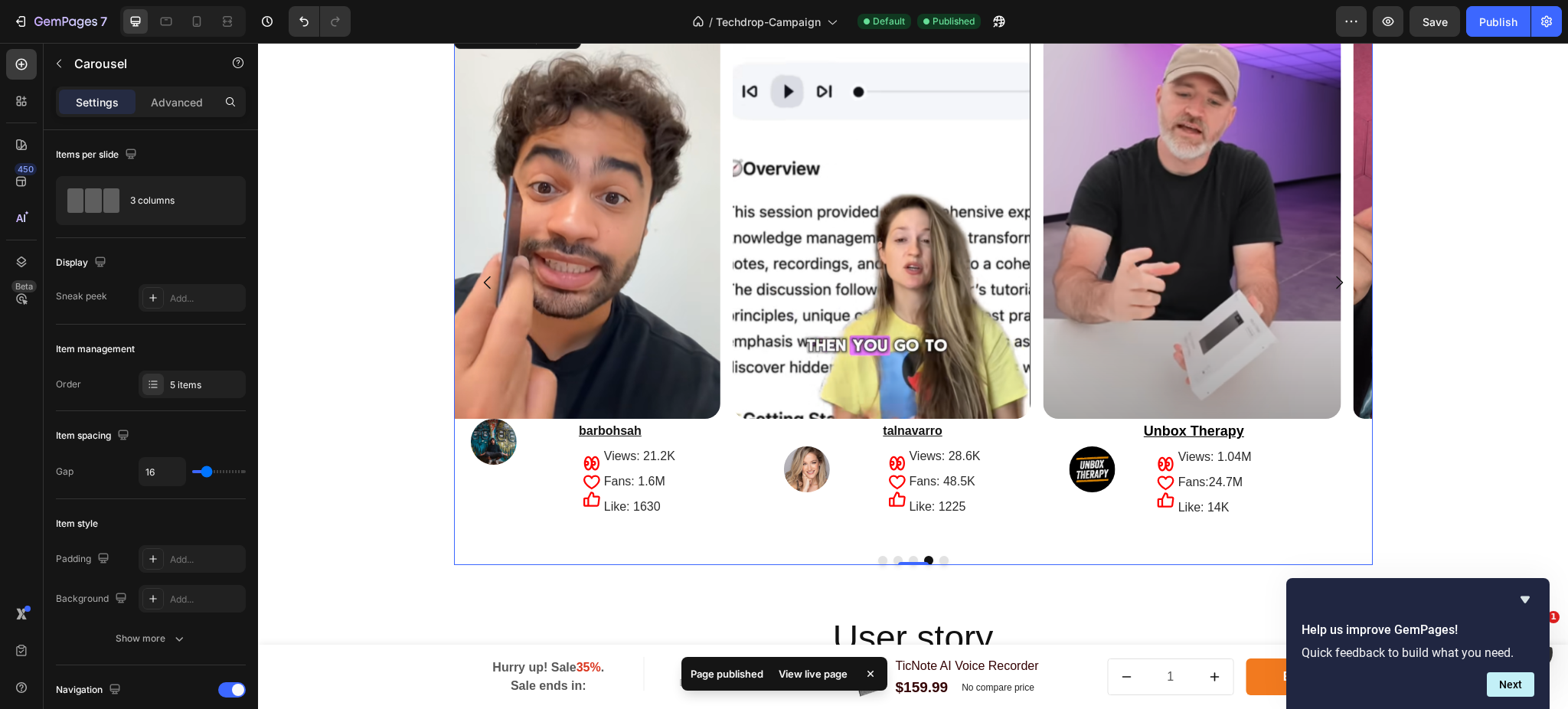
click at [1330, 284] on icon "Carousel Next Arrow" at bounding box center [1339, 282] width 18 height 18
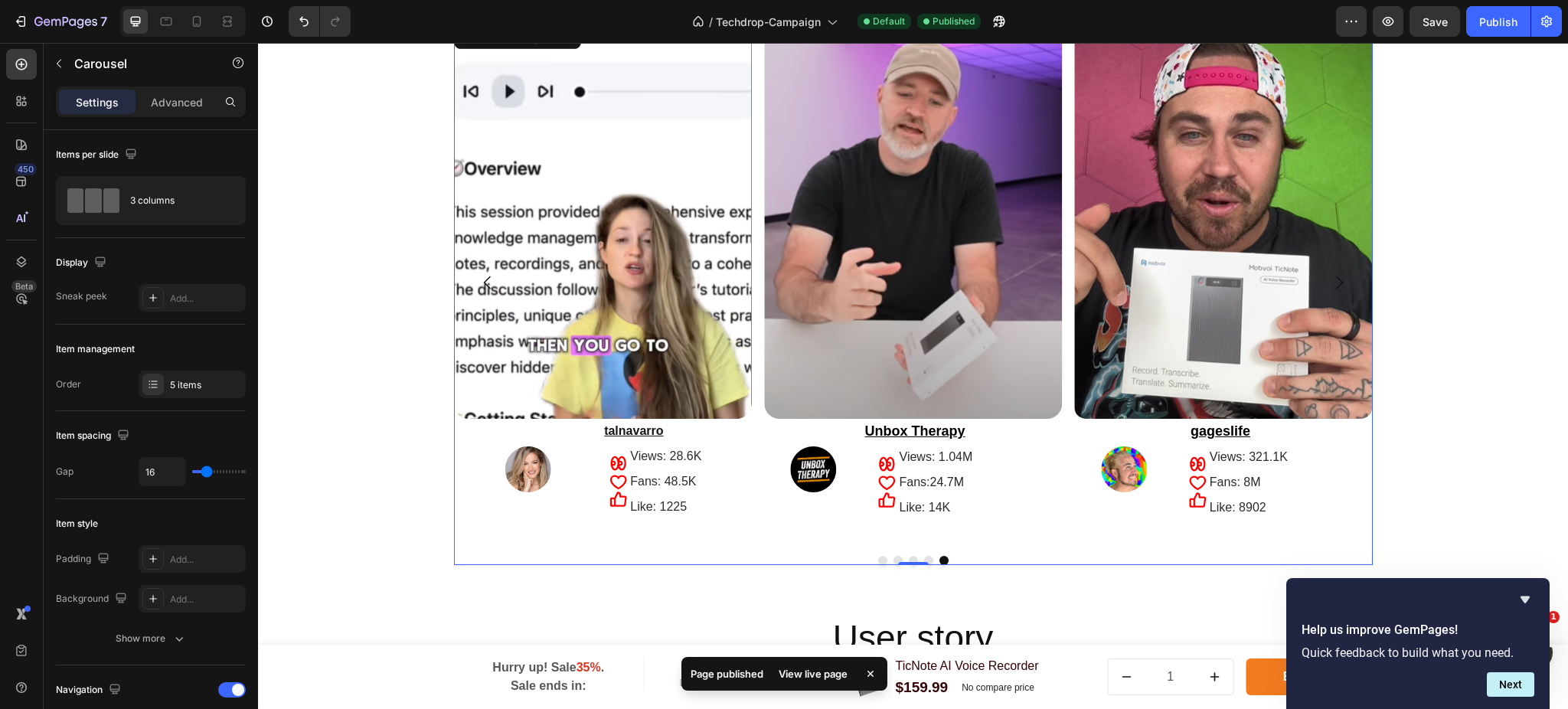
click at [1330, 284] on icon "Carousel Next Arrow" at bounding box center [1339, 282] width 18 height 18
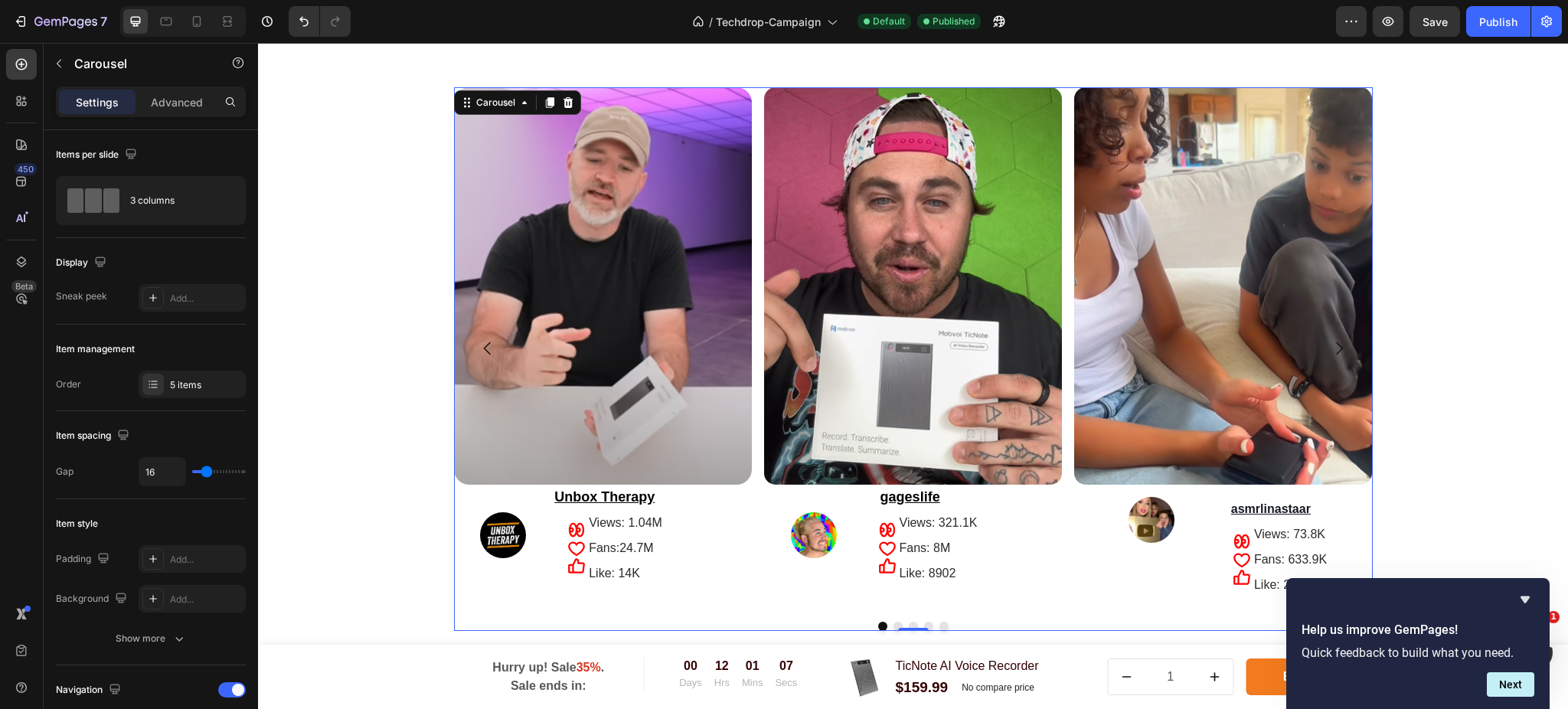
scroll to position [2857, 0]
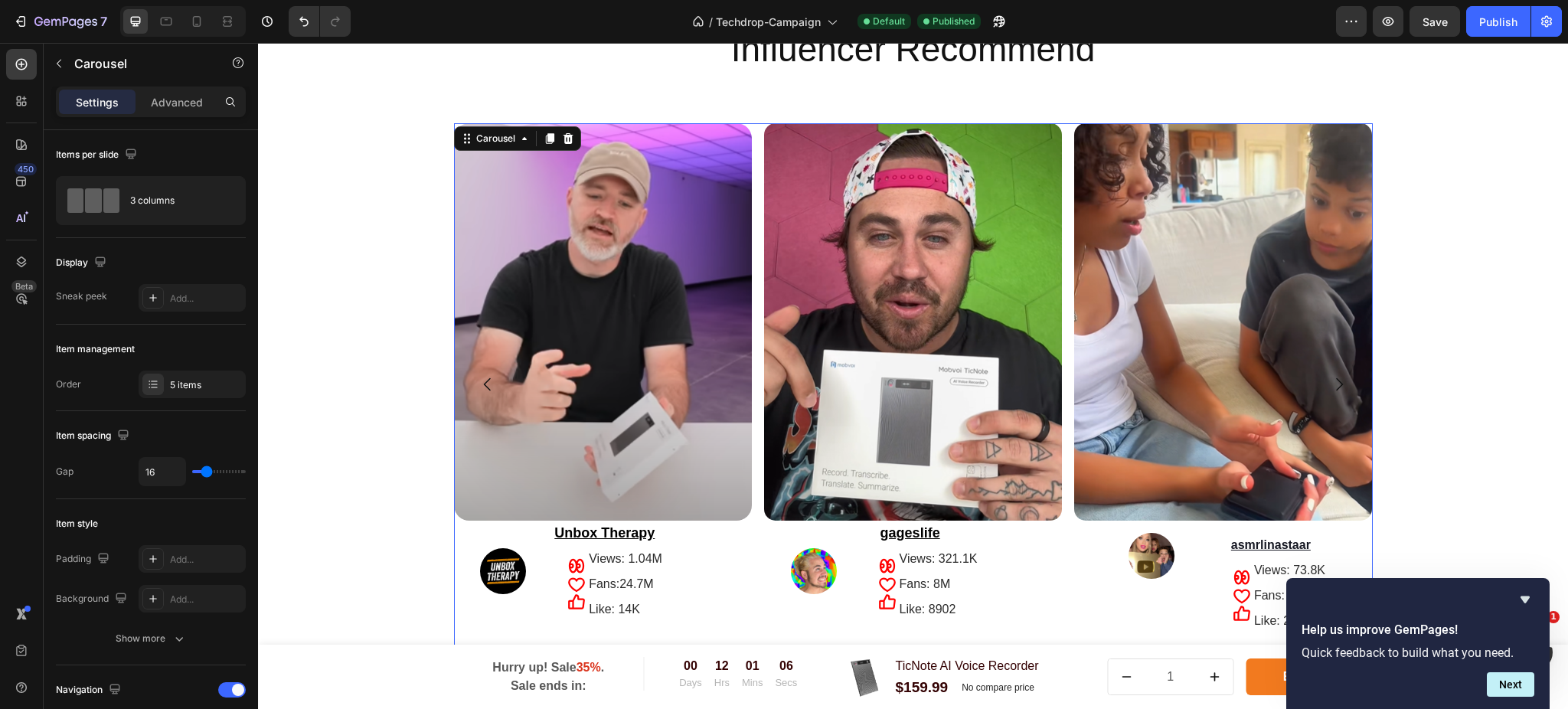
click at [1330, 390] on icon "Carousel Next Arrow" at bounding box center [1339, 384] width 18 height 18
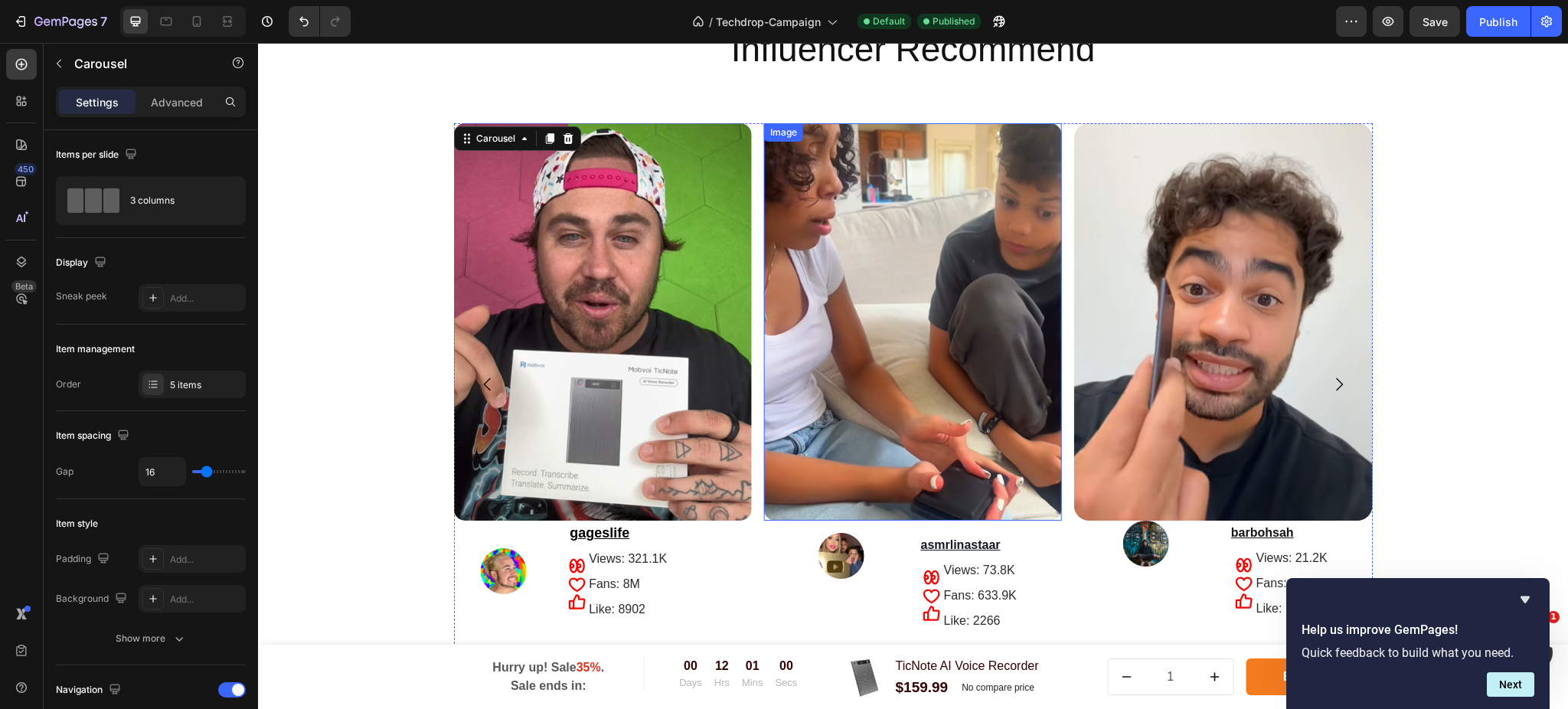
scroll to position [2958, 0]
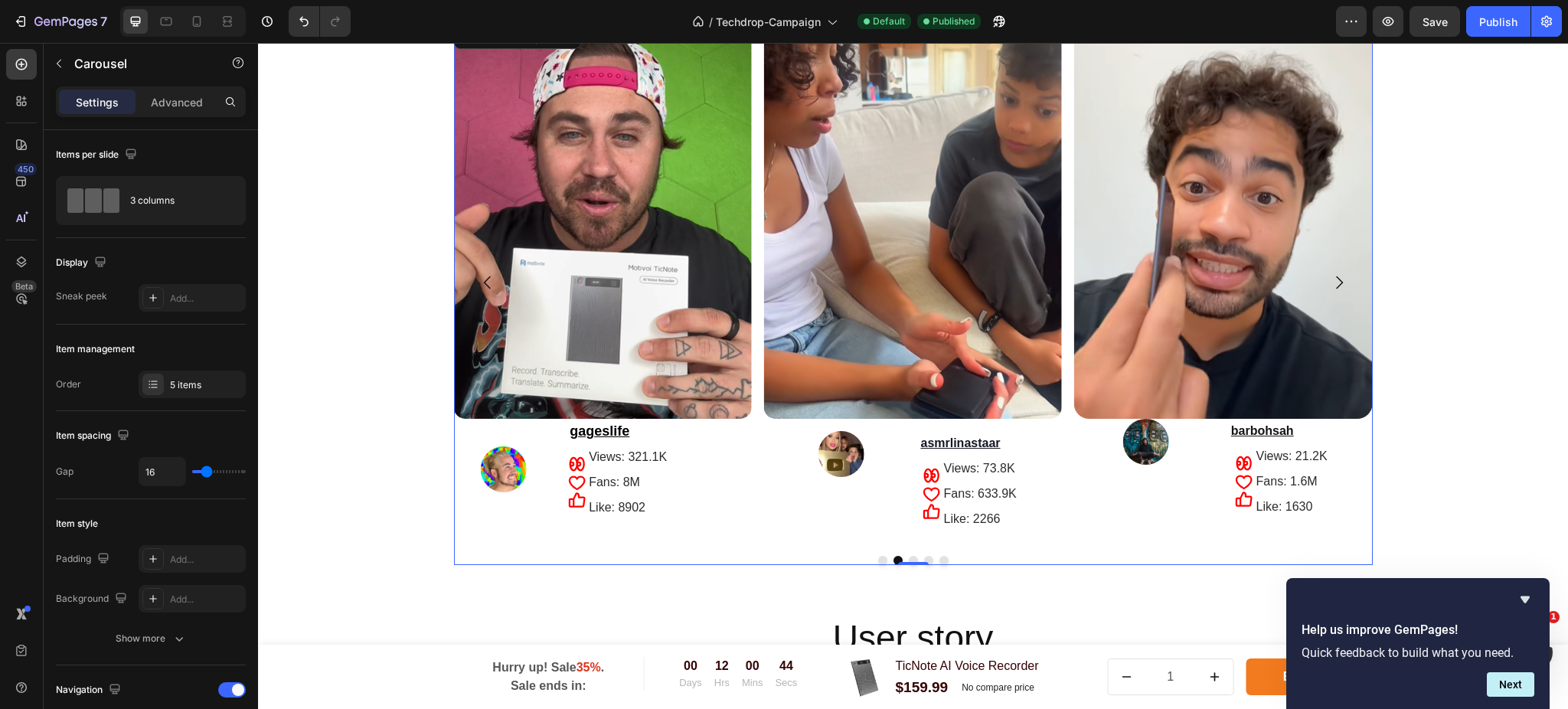
click at [480, 282] on icon "Carousel Back Arrow" at bounding box center [488, 282] width 18 height 18
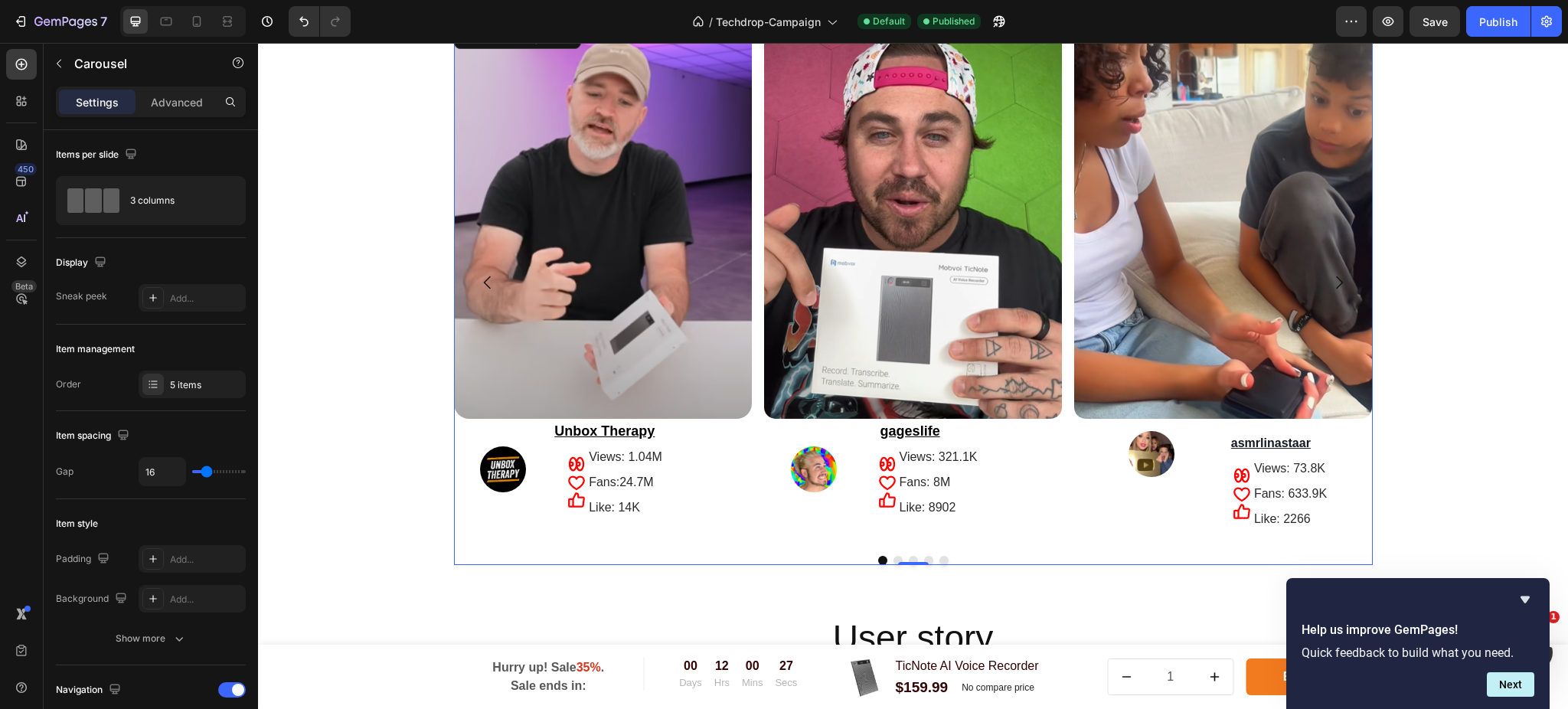
click at [1330, 278] on icon "Carousel Next Arrow" at bounding box center [1339, 282] width 18 height 18
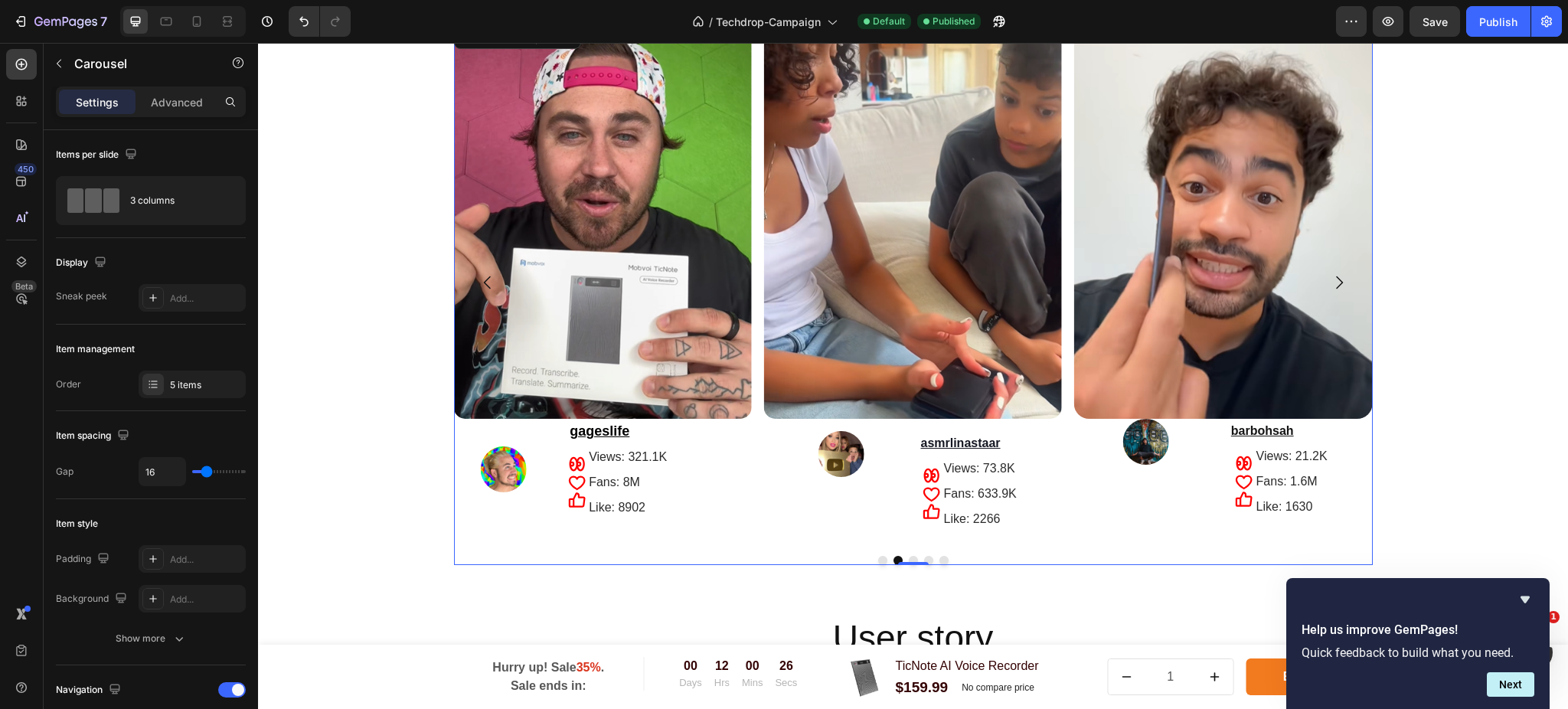
click at [1330, 279] on icon "Carousel Next Arrow" at bounding box center [1339, 282] width 18 height 18
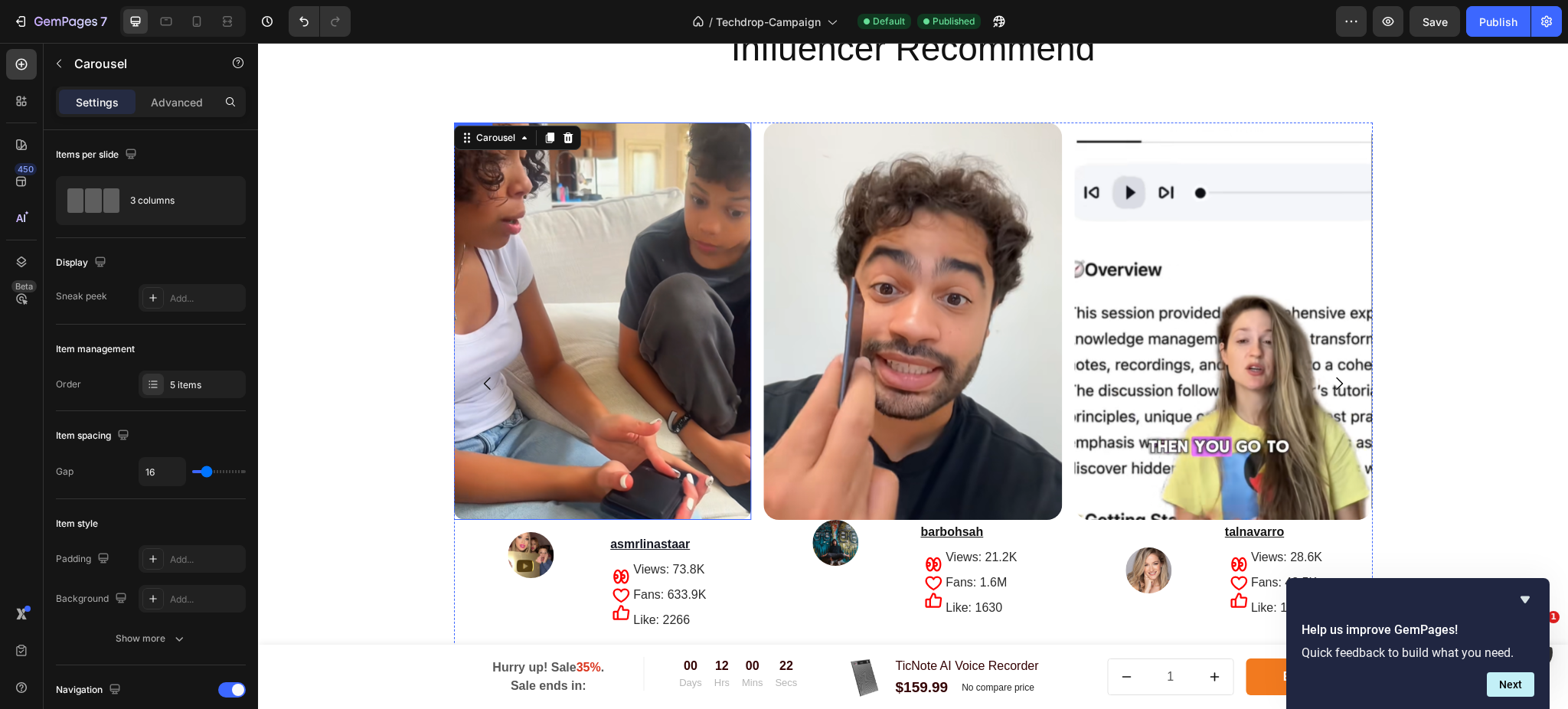
scroll to position [2857, 0]
click at [479, 380] on icon "Carousel Back Arrow" at bounding box center [488, 384] width 18 height 18
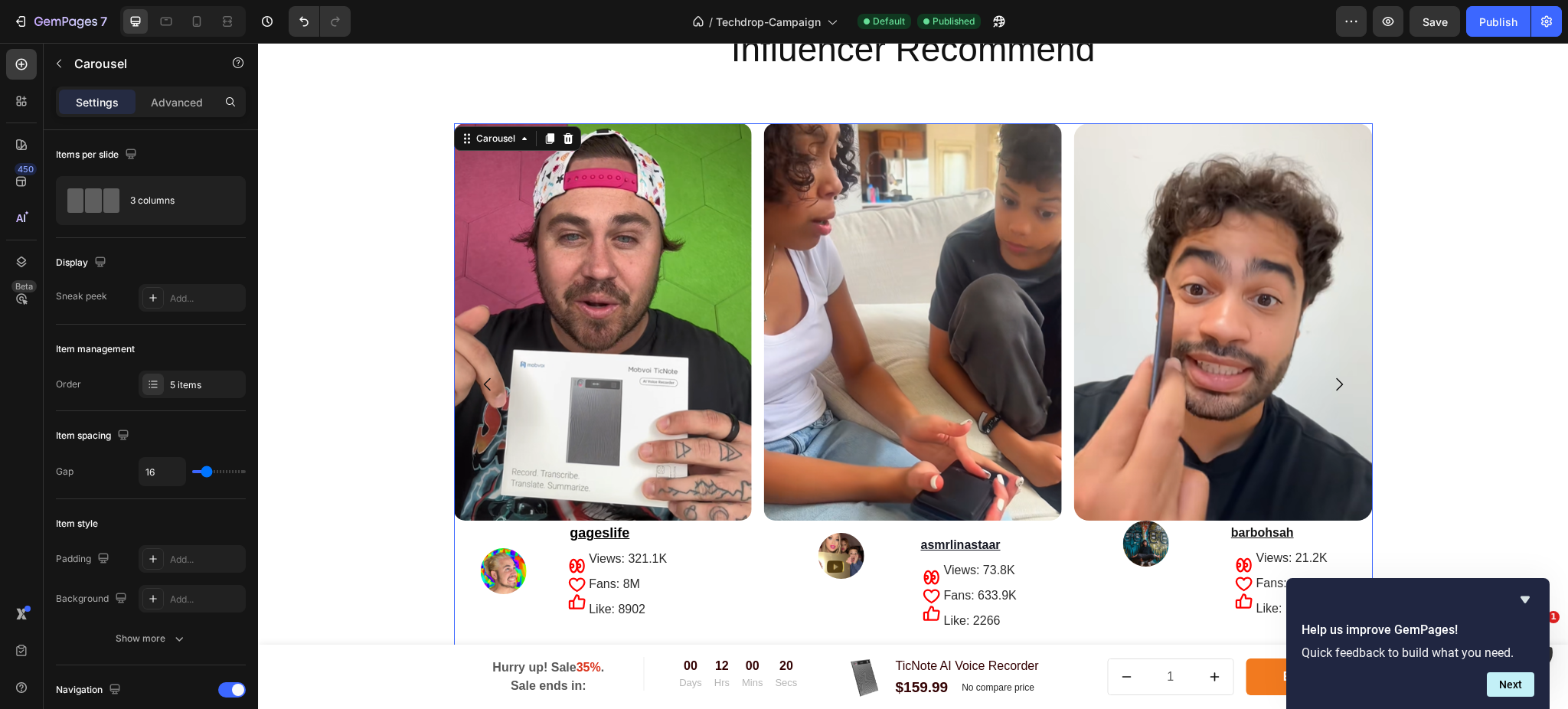
click at [479, 380] on icon "Carousel Back Arrow" at bounding box center [488, 384] width 18 height 18
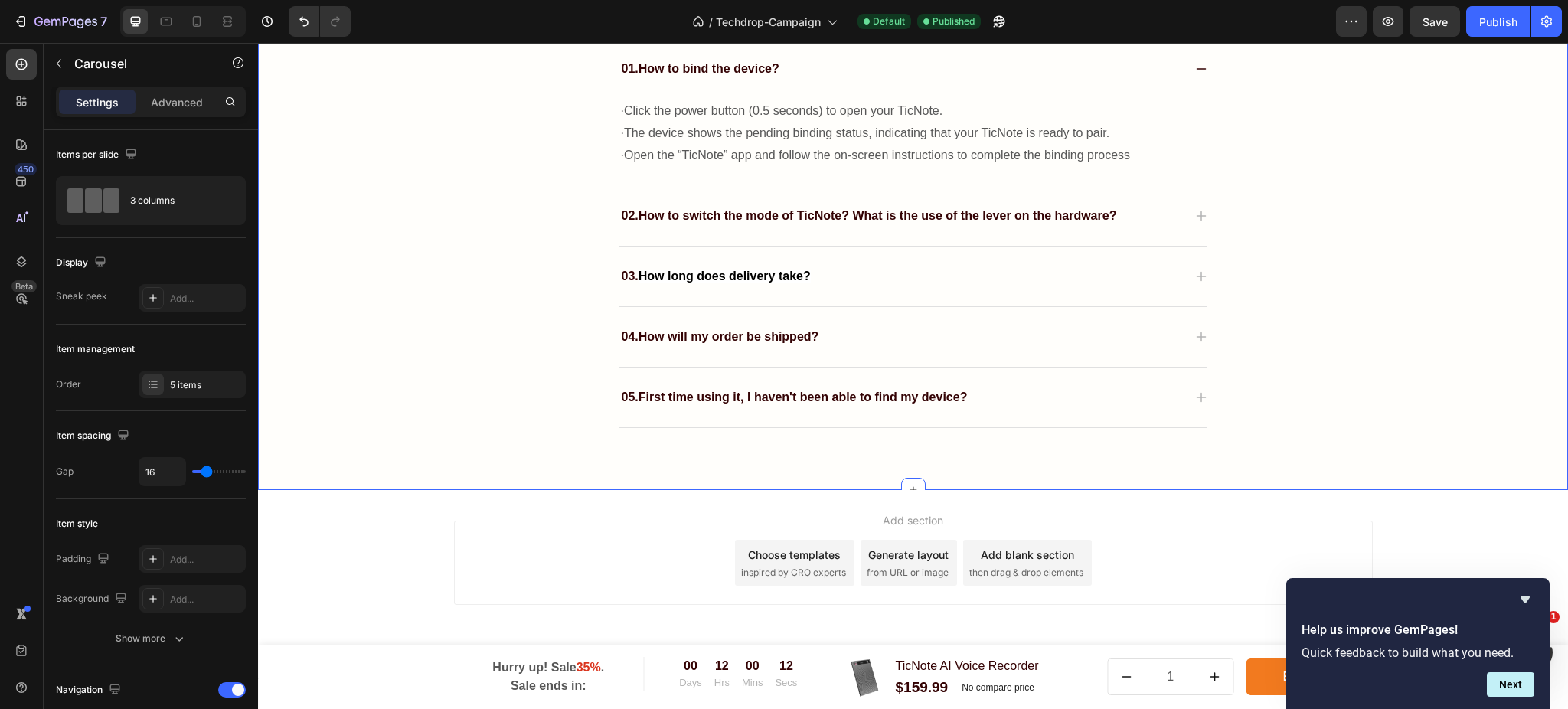
scroll to position [5002, 0]
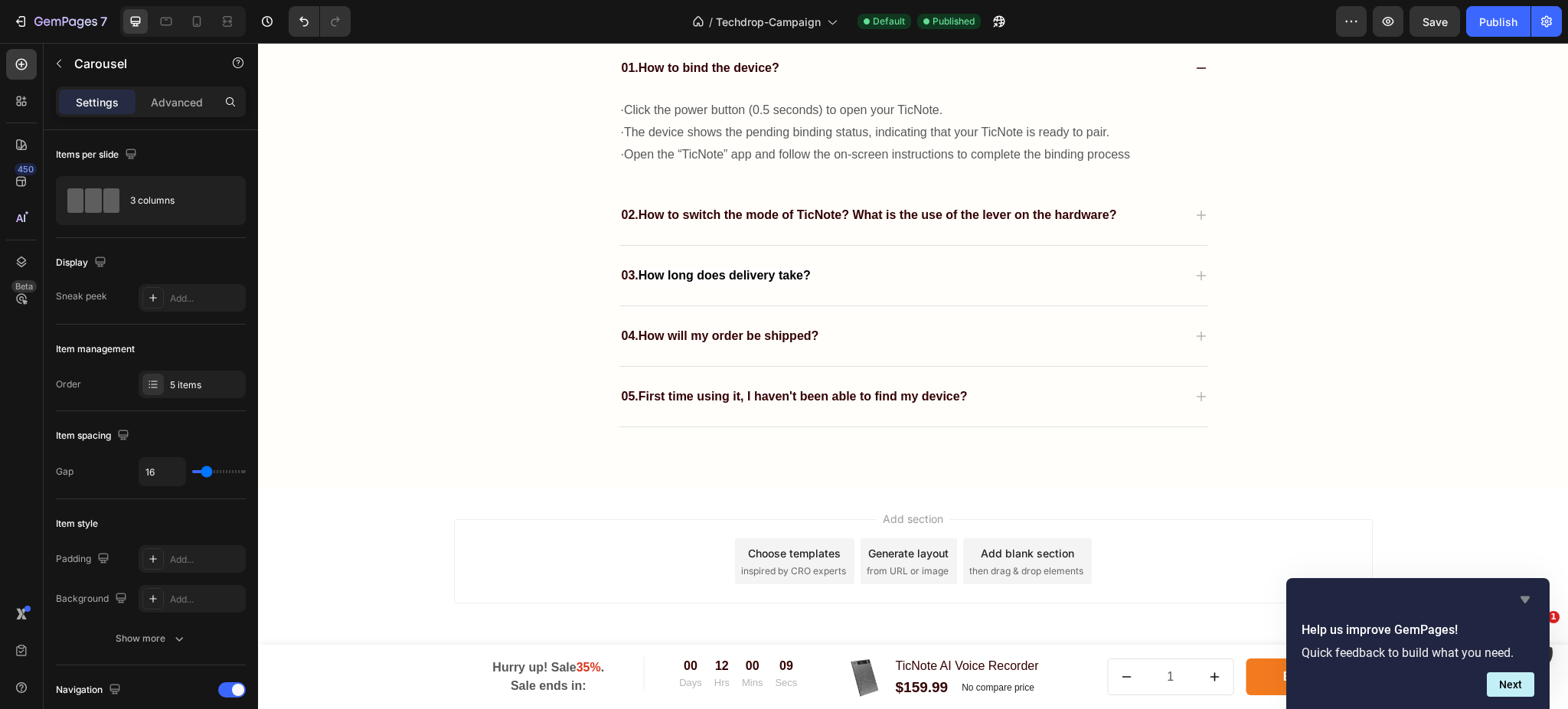
click at [1528, 600] on icon "Hide survey" at bounding box center [1525, 599] width 18 height 18
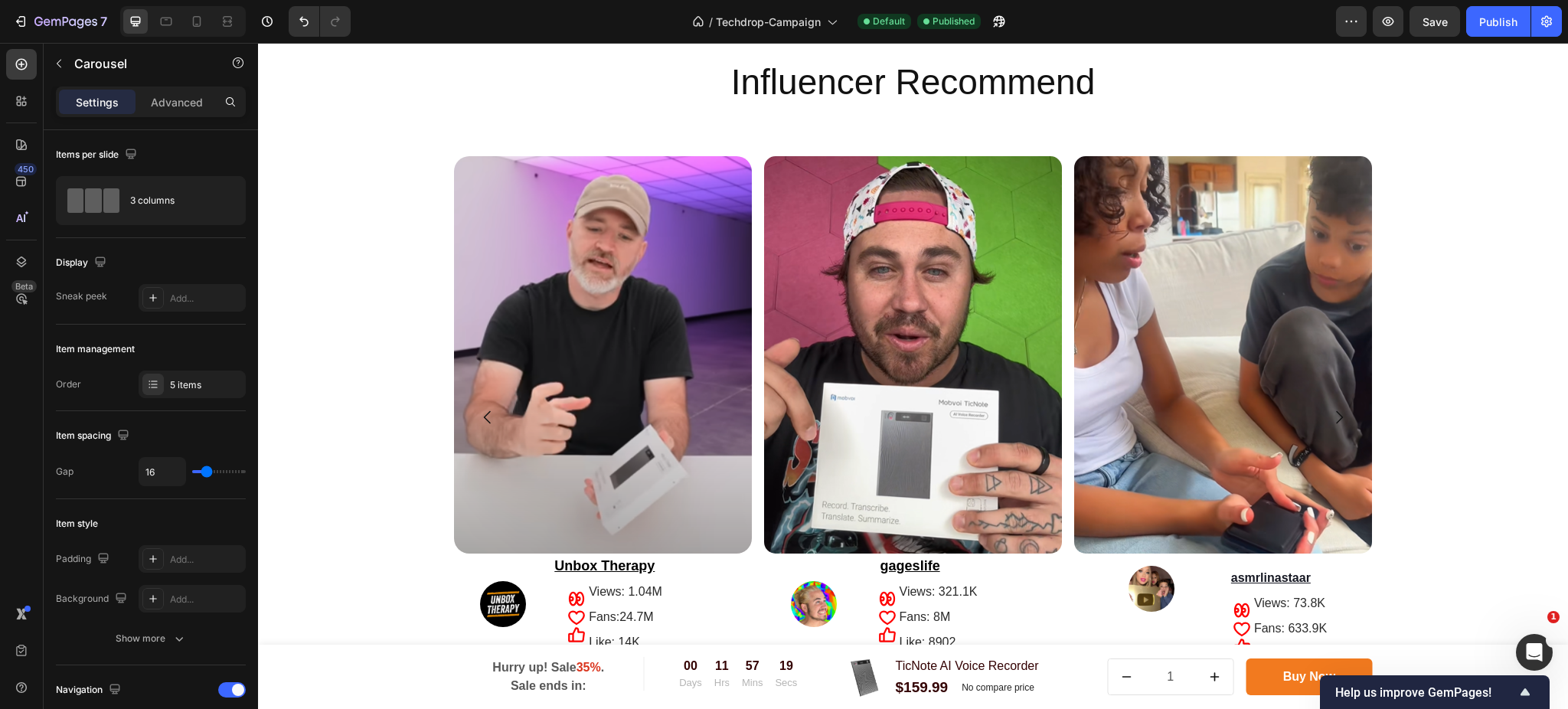
scroll to position [2859, 0]
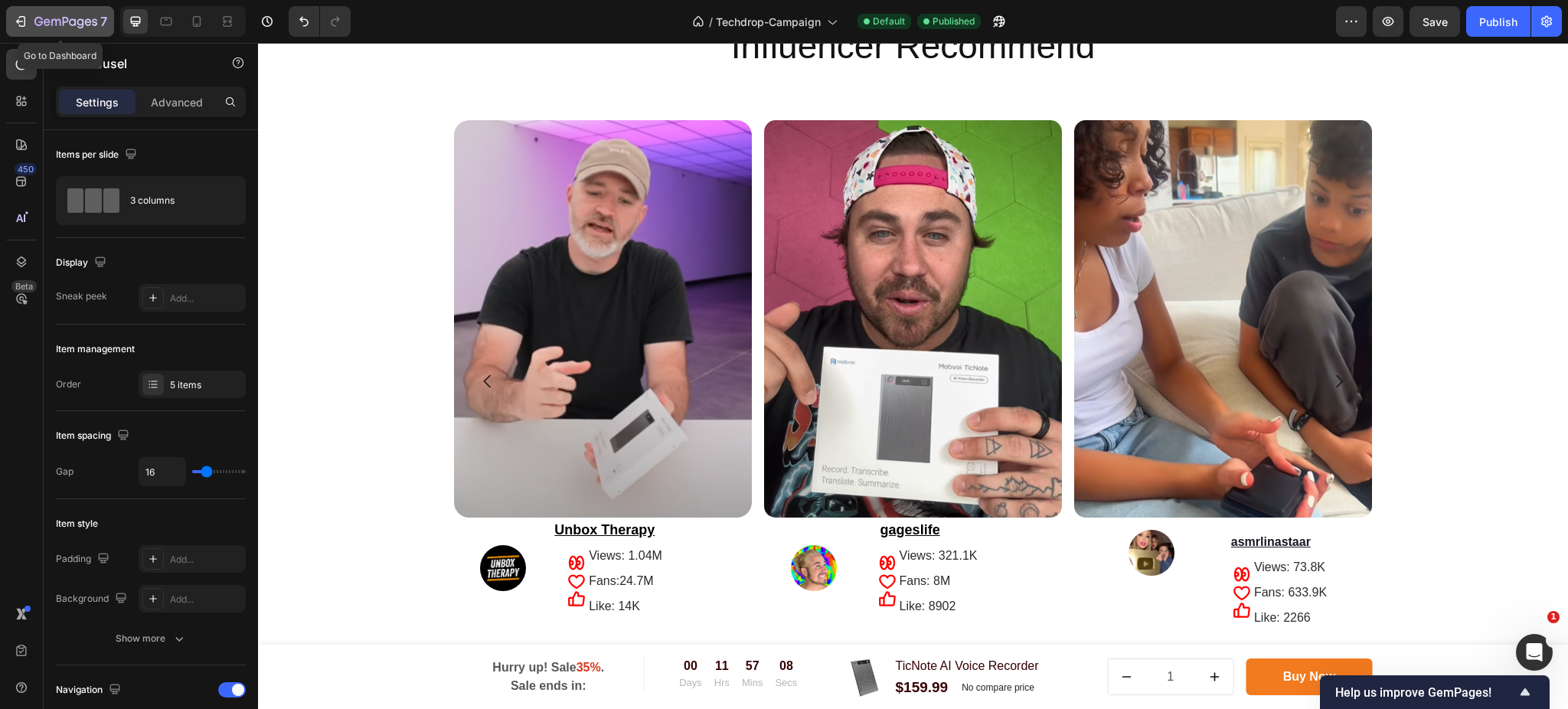
click at [13, 28] on icon "button" at bounding box center [20, 21] width 15 height 15
